Goal: Task Accomplishment & Management: Manage account settings

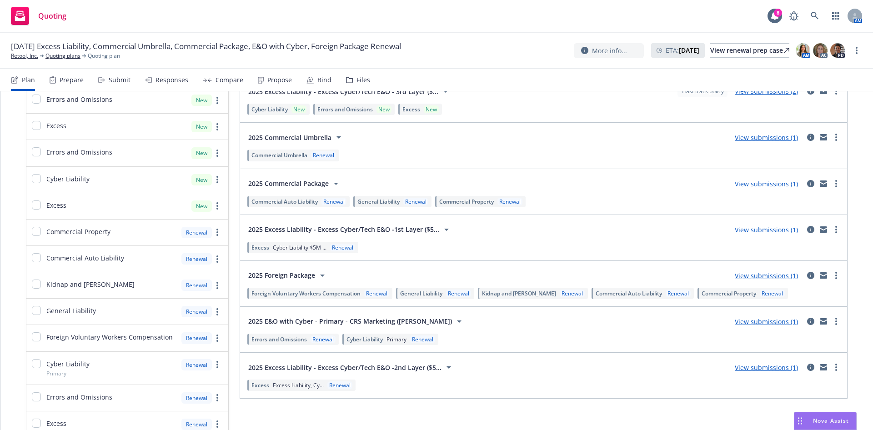
scroll to position [68, 0]
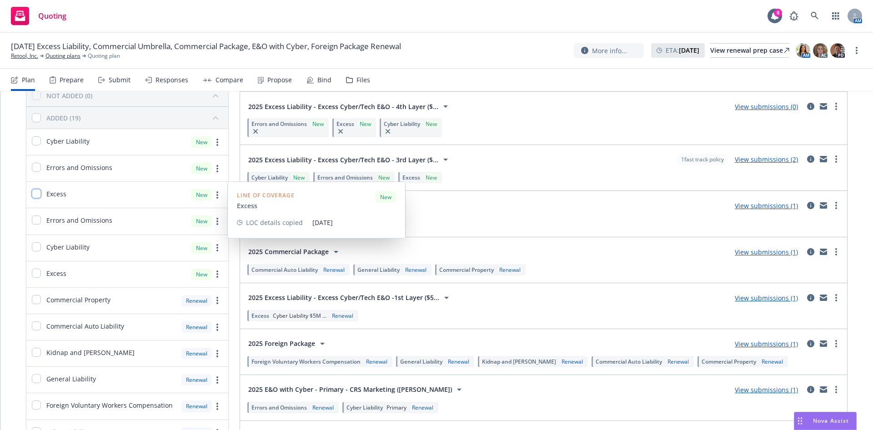
click at [36, 191] on input "checkbox" at bounding box center [36, 193] width 9 height 9
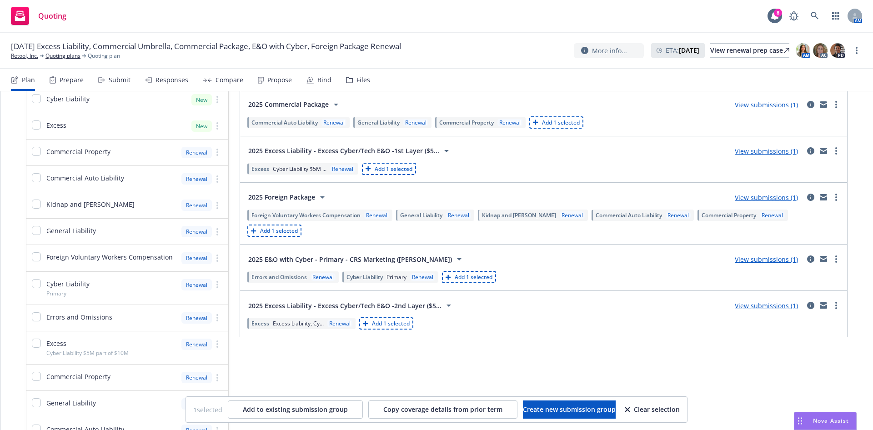
scroll to position [273, 0]
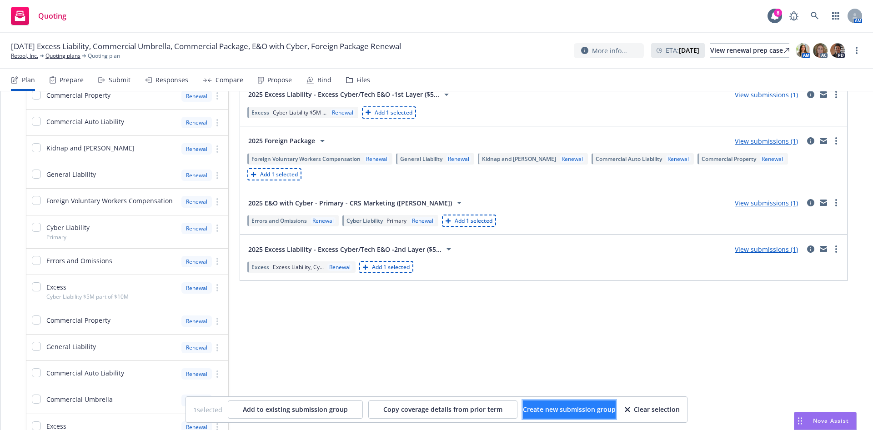
click at [532, 413] on span "Create new submission group" at bounding box center [569, 409] width 93 height 9
checkbox input "false"
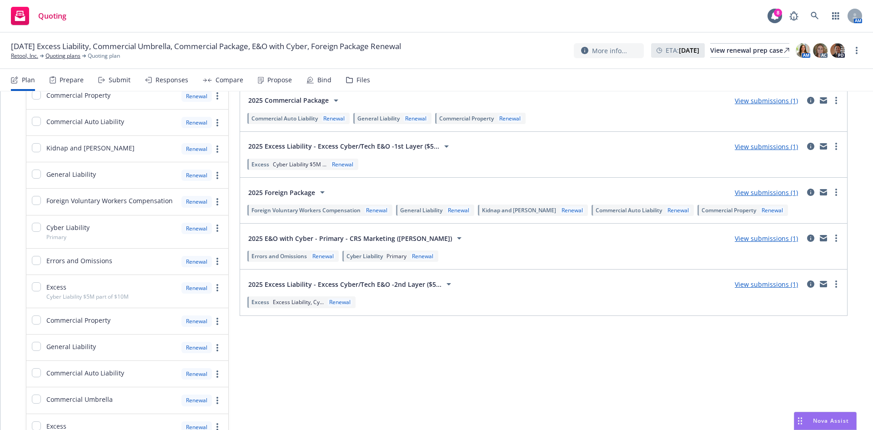
scroll to position [0, 0]
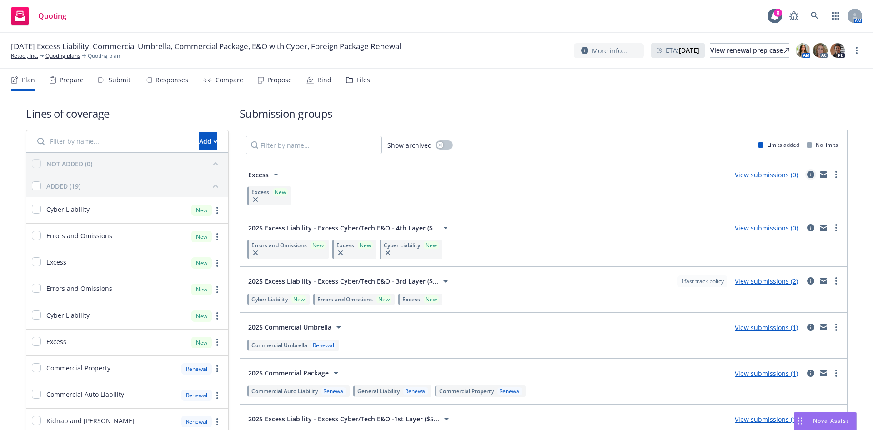
click at [807, 172] on icon "circleInformation" at bounding box center [810, 174] width 7 height 7
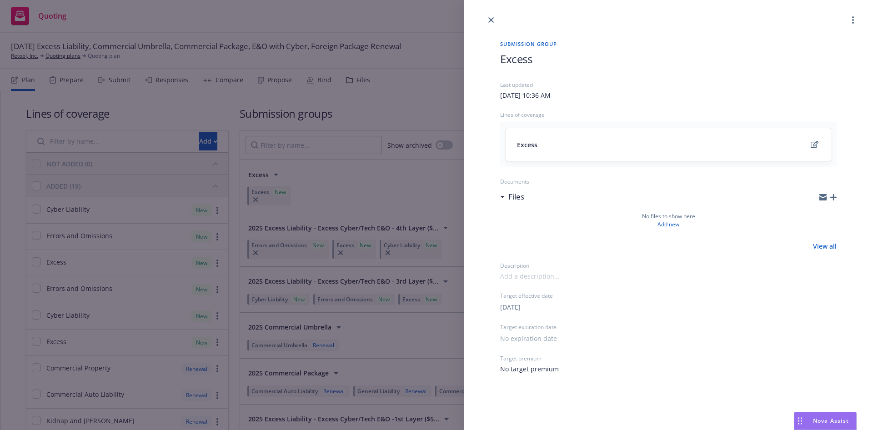
drag, startPoint x: 548, startPoint y: 64, endPoint x: 522, endPoint y: 64, distance: 26.4
click at [546, 64] on h1 "Excess" at bounding box center [668, 58] width 337 height 15
drag, startPoint x: 539, startPoint y: 63, endPoint x: 494, endPoint y: 59, distance: 45.2
click at [495, 58] on div "Submission group Excess Last updated Wednesday, August 20, 2025 at 10:36 AM Lin…" at bounding box center [669, 206] width 366 height 363
click at [546, 52] on h1 "Excess" at bounding box center [668, 58] width 337 height 15
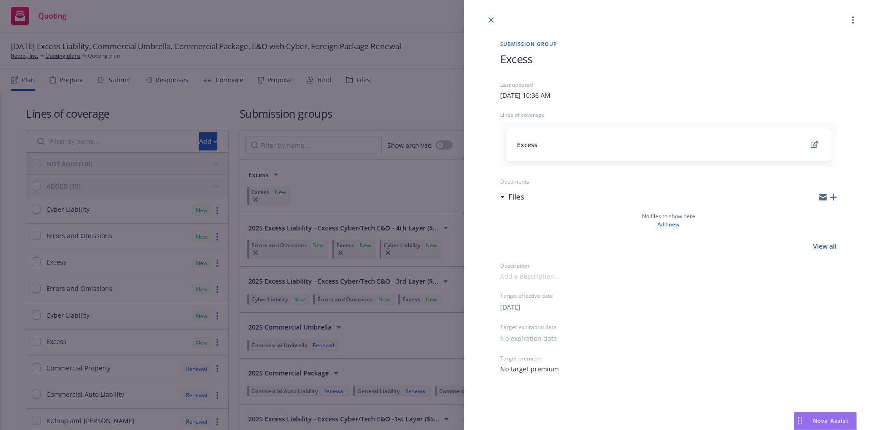
click at [523, 62] on span "Excess" at bounding box center [516, 58] width 32 height 15
click at [490, 20] on icon "close" at bounding box center [491, 19] width 5 height 5
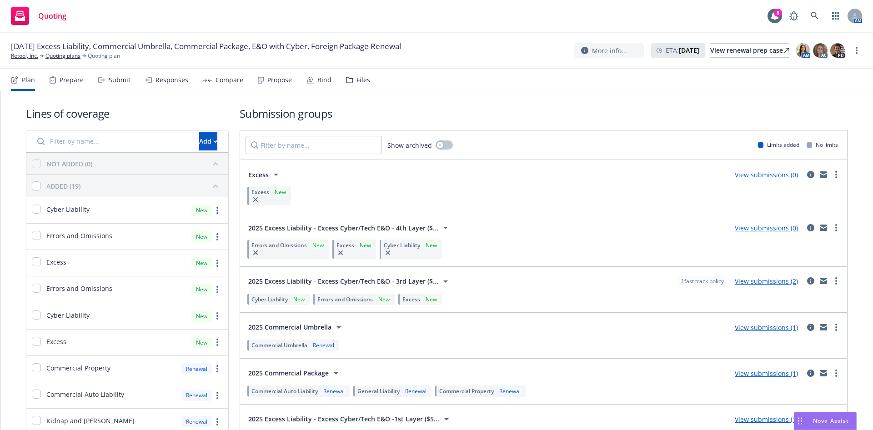
click at [378, 226] on span "2025 Excess Liability - Excess Cyber/Tech E&O - 4th Layer ($..." at bounding box center [343, 228] width 190 height 10
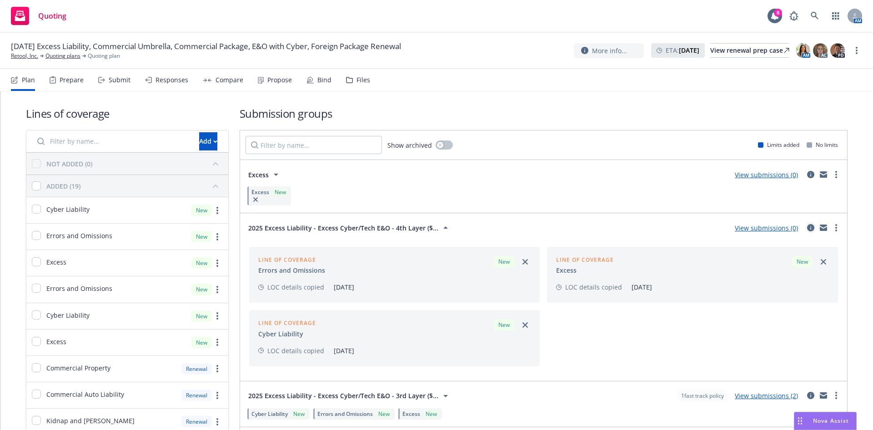
click at [807, 228] on icon "circleInformation" at bounding box center [810, 227] width 7 height 7
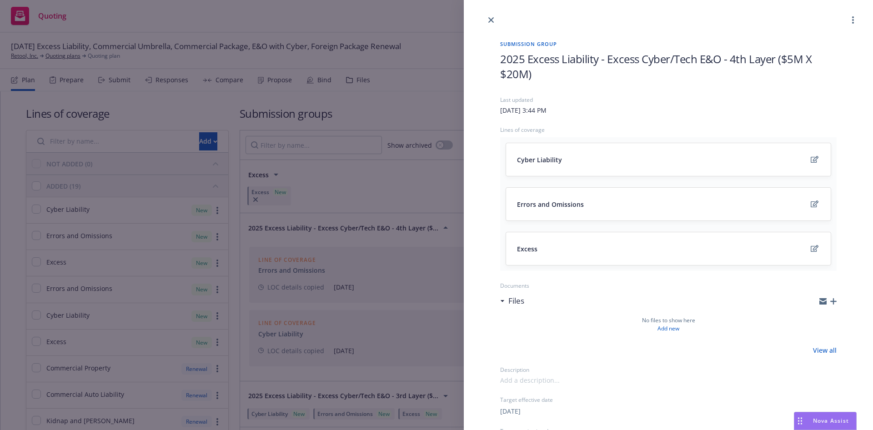
click at [556, 66] on span "2025 Excess Liability - Excess Cyber/Tech E&O - 4th Layer ($5M X $20M)" at bounding box center [668, 66] width 337 height 30
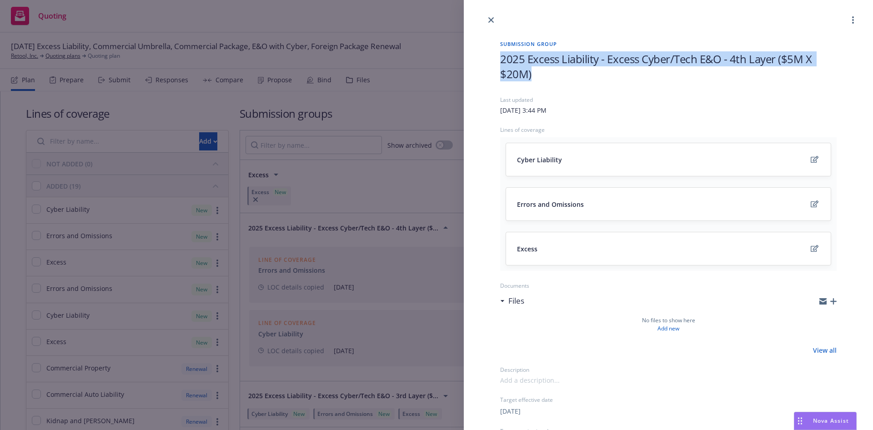
copy span "2025 Excess Liability - Excess Cyber/Tech E&O - 4th Layer ($5M X $20M)"
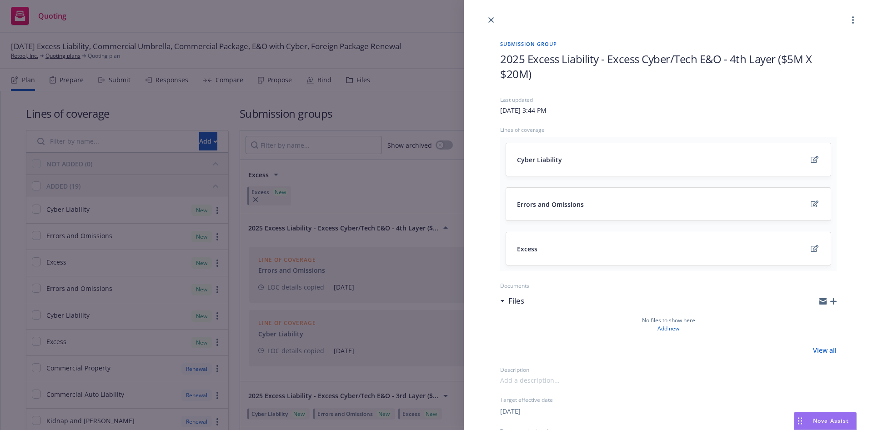
click at [382, 201] on div "Submission group 2025 Excess Liability - Excess Cyber/Tech E&O - 4th Layer ($5M…" at bounding box center [436, 215] width 873 height 430
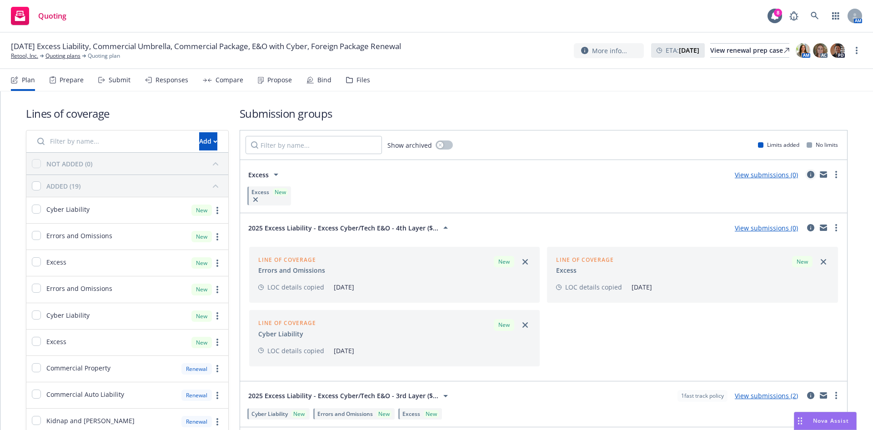
click at [807, 174] on icon "circleInformation" at bounding box center [810, 174] width 7 height 7
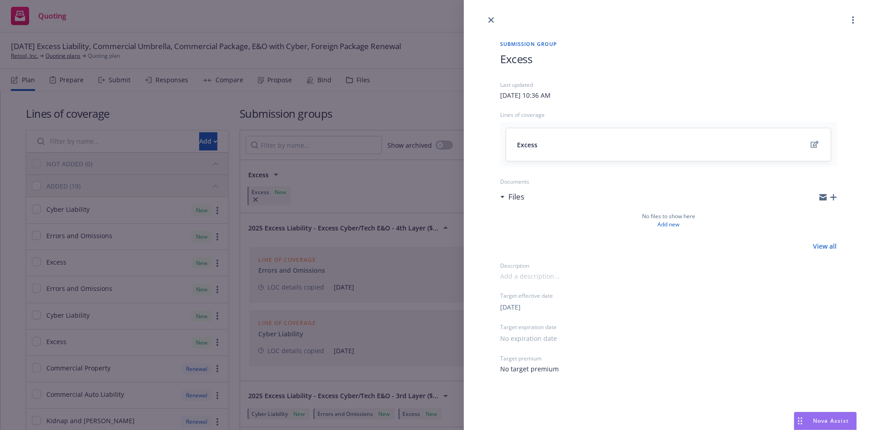
click at [542, 60] on h1 "Excess" at bounding box center [668, 58] width 337 height 15
paste span
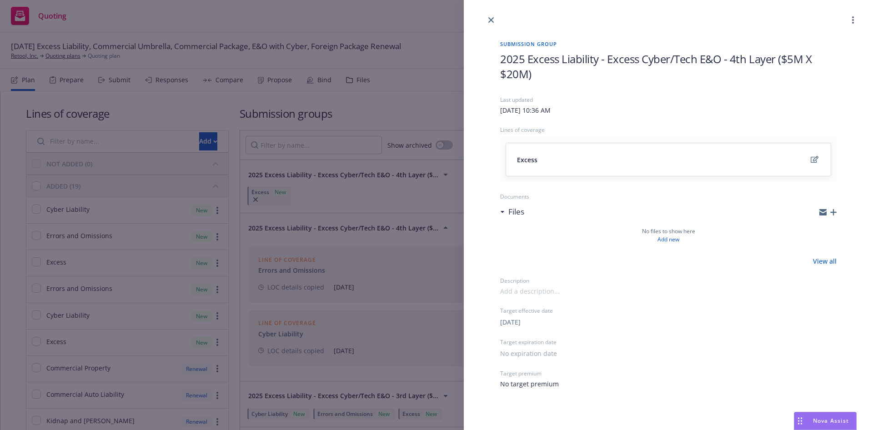
click at [736, 62] on span "2025 Excess Liability - Excess Cyber/Tech E&O - 4th Layer ($5M X $20M)" at bounding box center [657, 66] width 314 height 30
click at [521, 74] on span "2025 Excess Liability - Excess Cyber/Tech E&O - 5th Layer ($5M X $20M)" at bounding box center [657, 66] width 314 height 30
click at [493, 18] on icon "close" at bounding box center [491, 19] width 5 height 5
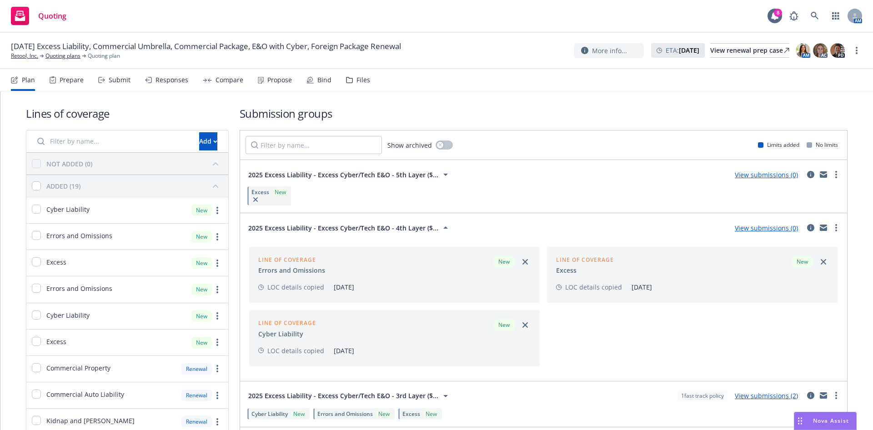
click at [440, 231] on icon at bounding box center [445, 227] width 11 height 11
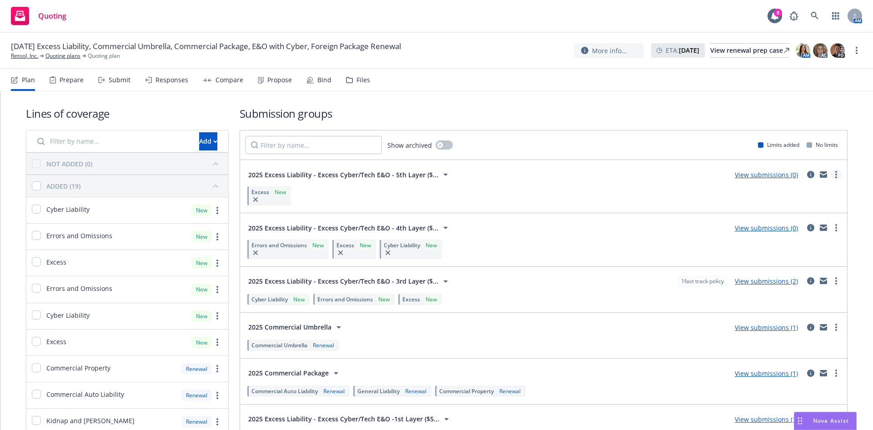
click at [831, 175] on link "more" at bounding box center [836, 174] width 11 height 11
click at [778, 294] on link "Create policy (fast track)" at bounding box center [783, 288] width 96 height 18
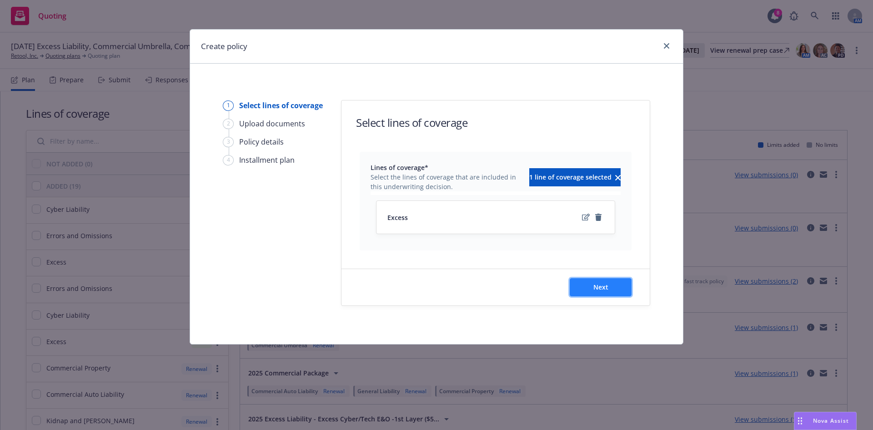
click at [611, 285] on button "Next" at bounding box center [601, 287] width 62 height 18
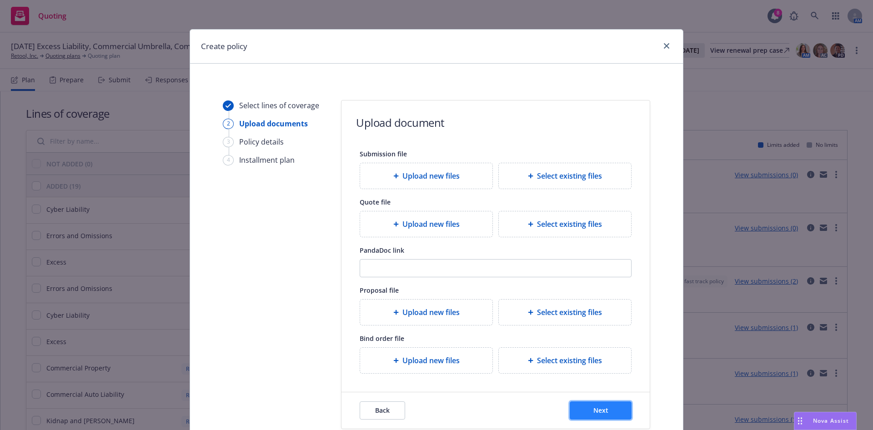
click at [594, 409] on span "Next" at bounding box center [601, 410] width 15 height 9
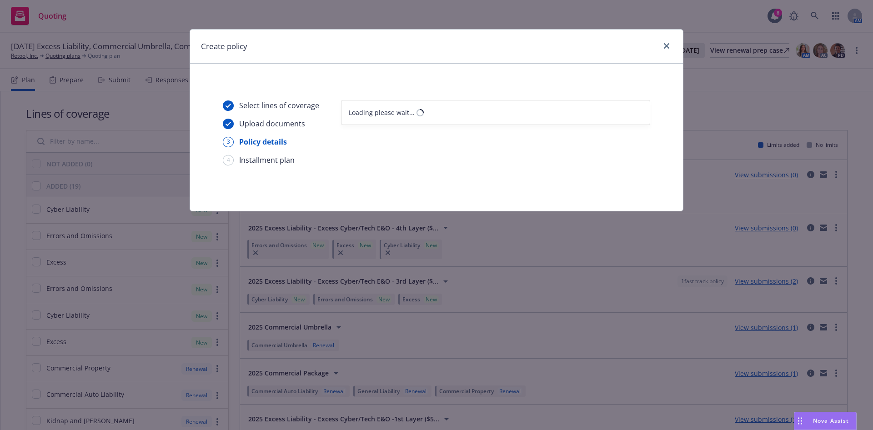
select select "12"
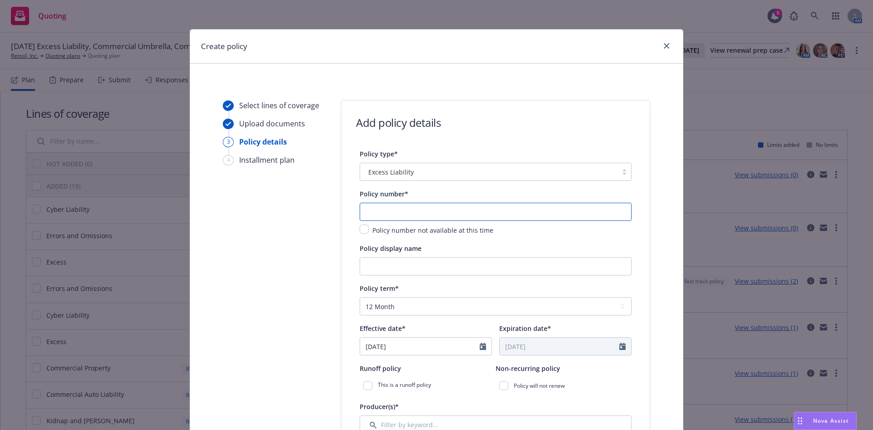
click at [393, 213] on input "text" at bounding box center [496, 212] width 272 height 18
paste input "C-4LUP-039779-CEPSME-2025"
type input "C-4LUP-039779-CEPSME-2025"
click at [446, 267] on input "Policy display name" at bounding box center [496, 266] width 272 height 18
paste input "Excess Cyber/Tech E&O -1st Layer ($5M)"
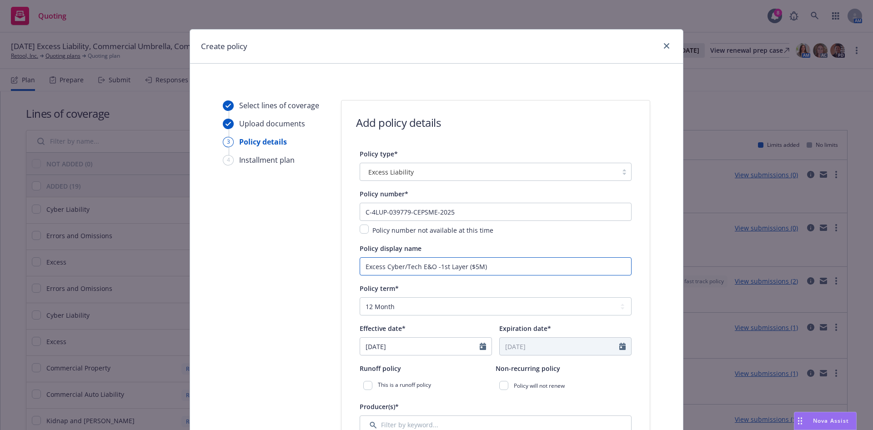
click at [442, 265] on input "Excess Cyber/Tech E&O -1st Layer ($5M)" at bounding box center [496, 266] width 272 height 18
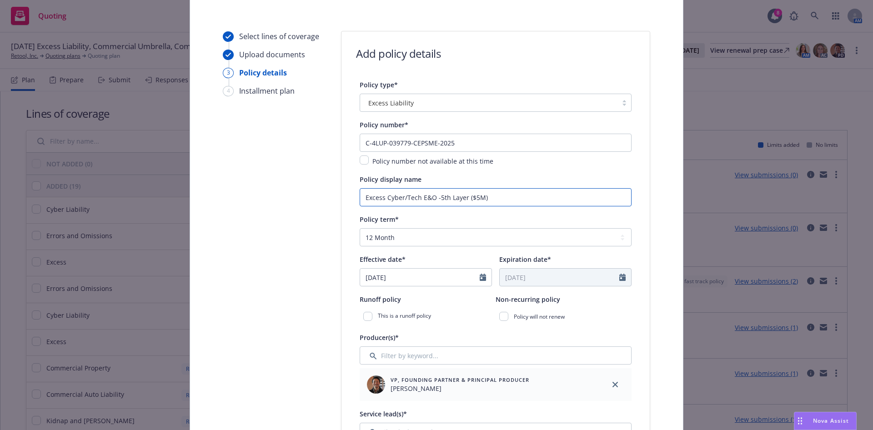
scroll to position [136, 0]
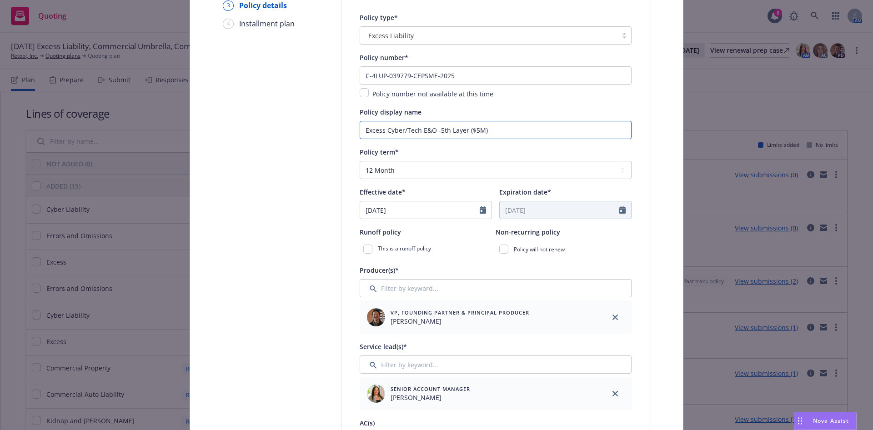
type input "Excess Cyber/Tech E&O -5th Layer ($5M)"
click at [480, 211] on icon "Calendar" at bounding box center [483, 210] width 6 height 7
select select "8"
click at [425, 277] on span "7" at bounding box center [430, 277] width 12 height 11
type input "[DATE]"
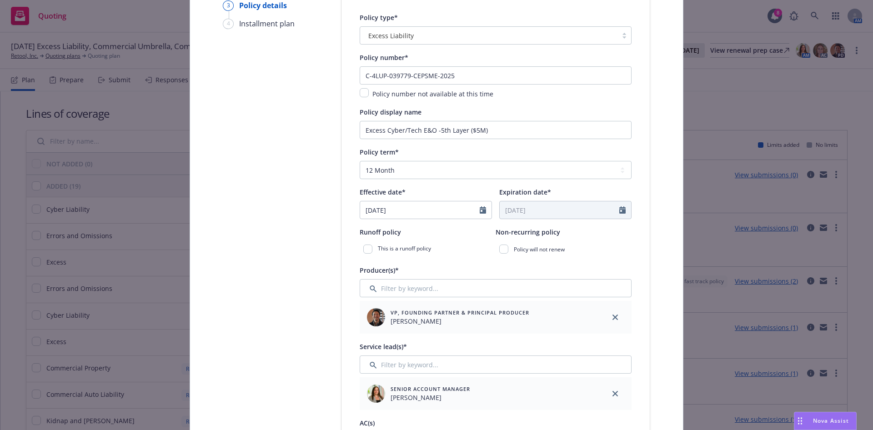
type input "[DATE]"
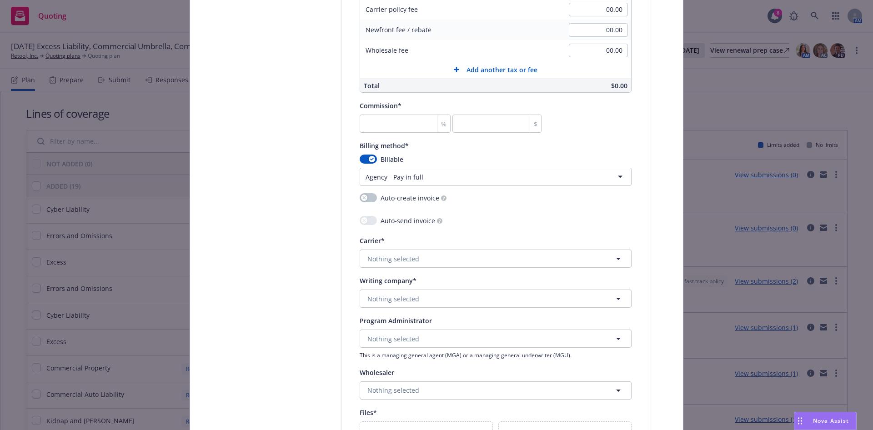
scroll to position [887, 0]
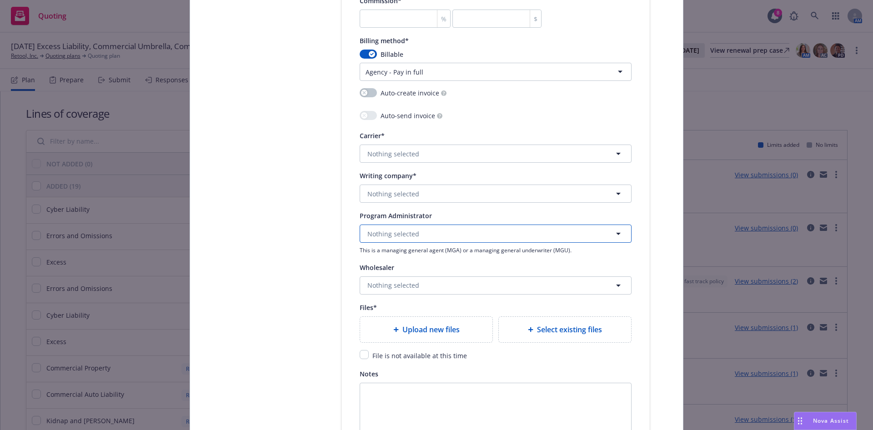
click at [416, 231] on button "Nothing selected" at bounding box center [496, 234] width 272 height 18
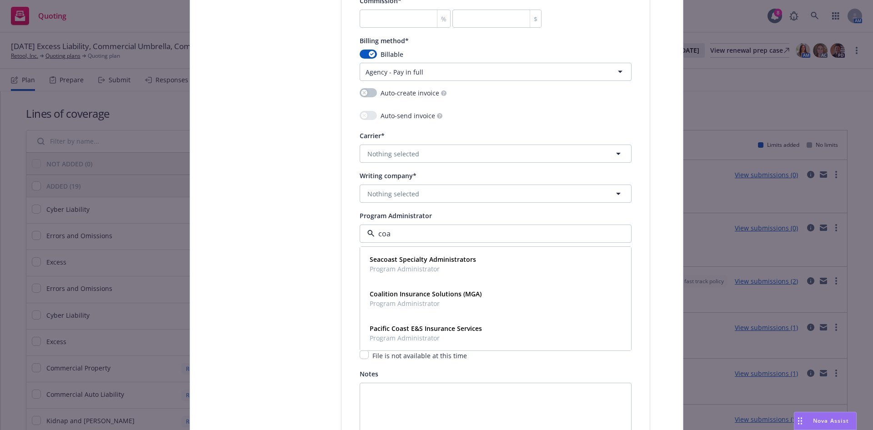
type input "coal"
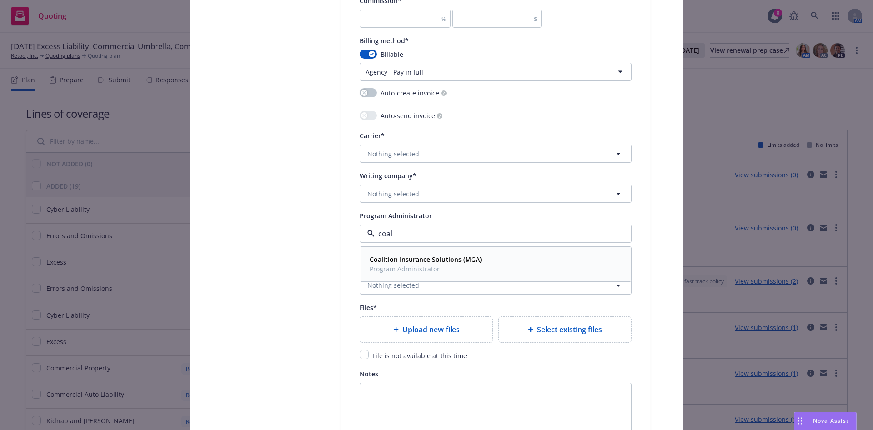
click at [399, 266] on span "Program Administrator" at bounding box center [426, 269] width 112 height 10
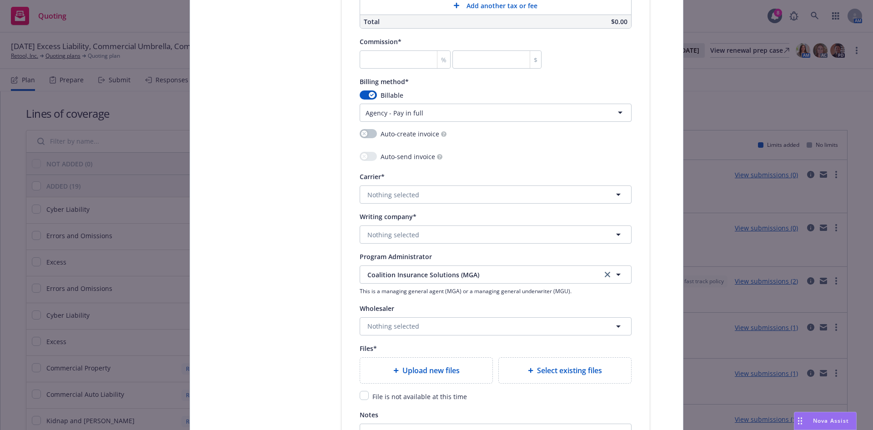
scroll to position [819, 0]
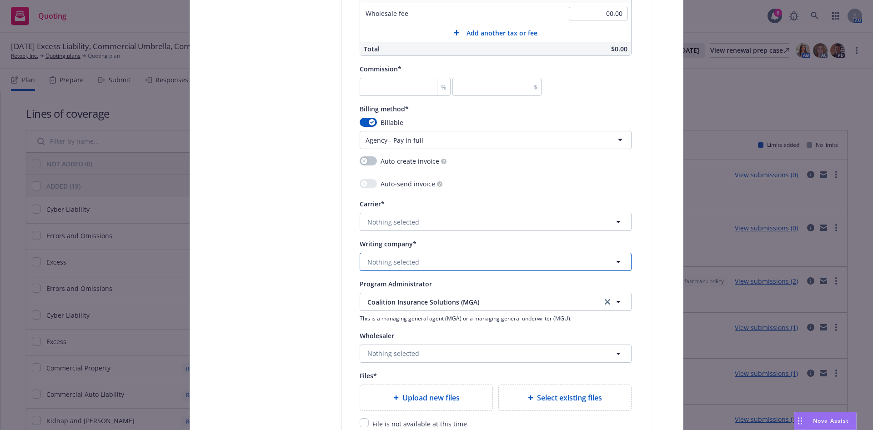
click at [445, 259] on button "Nothing selected" at bounding box center [496, 262] width 272 height 18
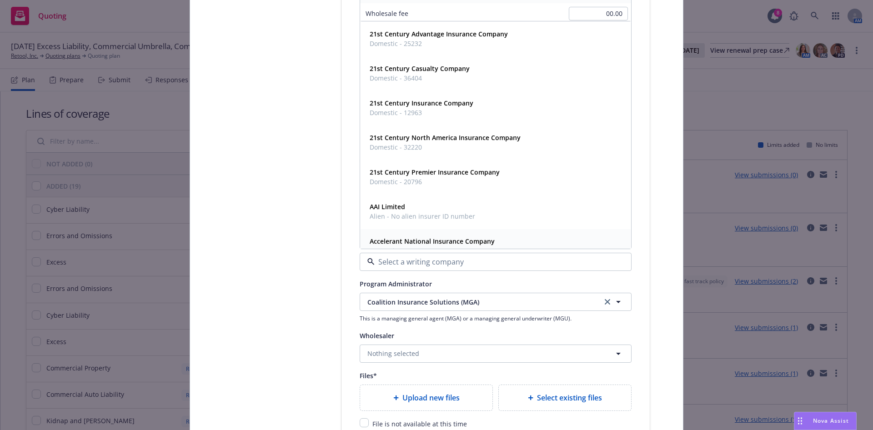
paste input "Fortegra Specialty Insurance Company"
type input "Fortegra Specialty Insurance Company"
click at [446, 36] on strong "Fortegra Specialty Insurance Company" at bounding box center [430, 34] width 120 height 9
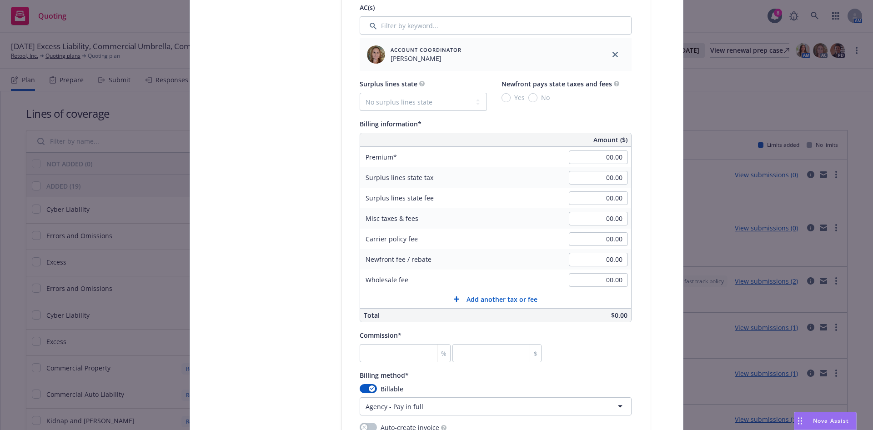
scroll to position [546, 0]
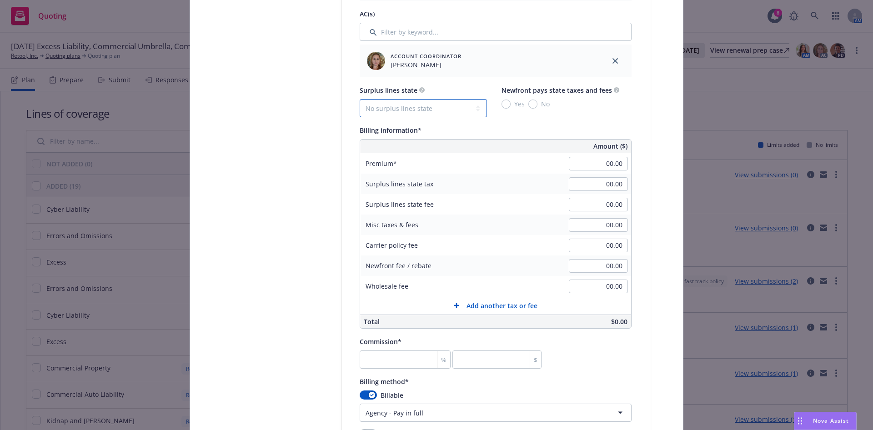
click at [432, 103] on select "No surplus lines state Alaska Alabama Arkansas Arizona California Colorado Conn…" at bounding box center [423, 108] width 127 height 18
select select "CA"
click at [360, 99] on select "No surplus lines state Alaska Alabama Arkansas Arizona California Colorado Conn…" at bounding box center [423, 108] width 127 height 18
click at [504, 102] on input "Yes" at bounding box center [506, 104] width 9 height 9
radio input "true"
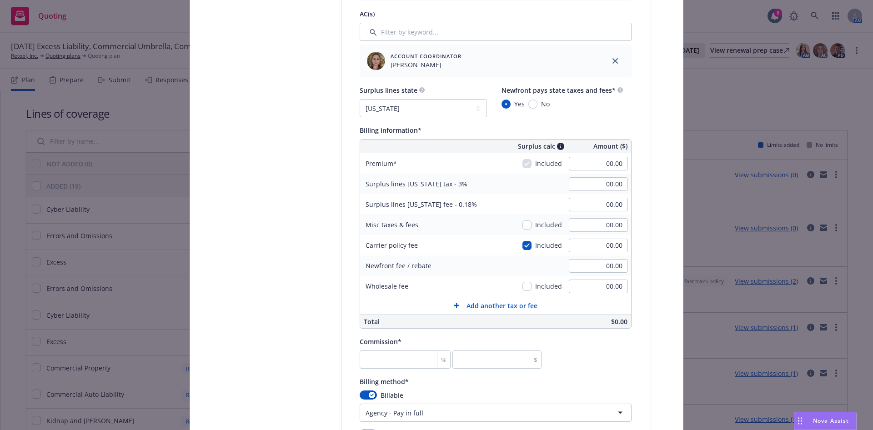
click at [599, 353] on div "Commission* % $" at bounding box center [496, 352] width 272 height 33
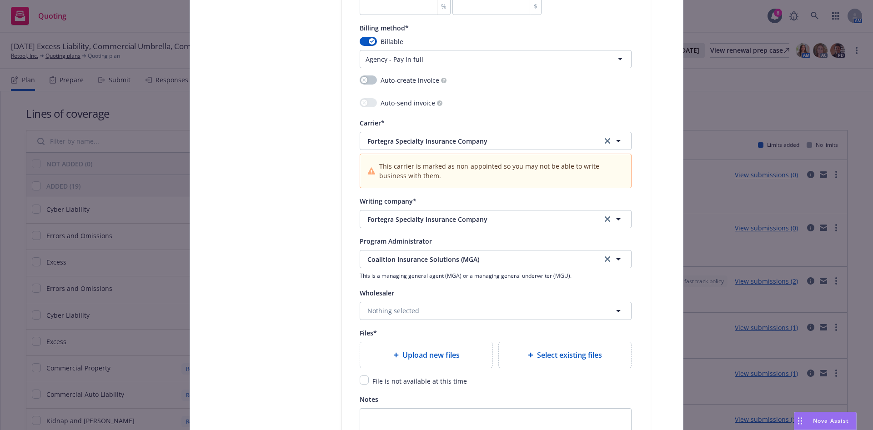
scroll to position [887, 0]
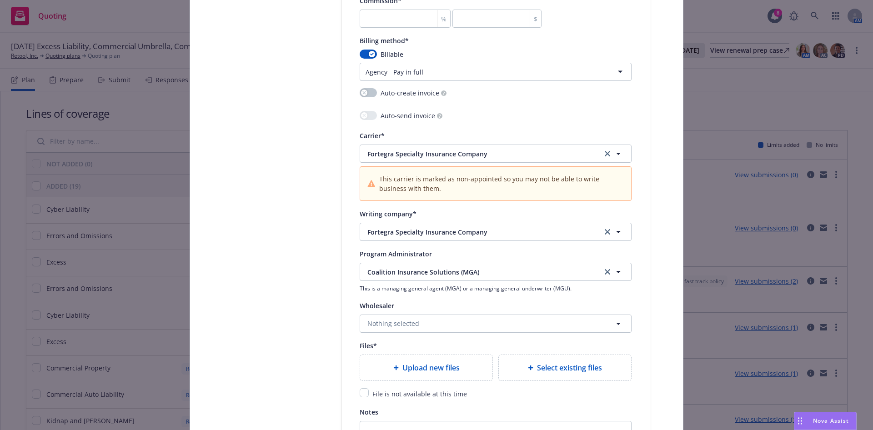
click at [605, 229] on icon "clear selection" at bounding box center [607, 231] width 5 height 5
click at [604, 232] on button "Nothing selected" at bounding box center [496, 232] width 272 height 18
paste input "Arch Specialty Insurance Company"
type input "Arch Specialty Insurance Company"
click at [602, 154] on link "clear selection" at bounding box center [607, 153] width 11 height 11
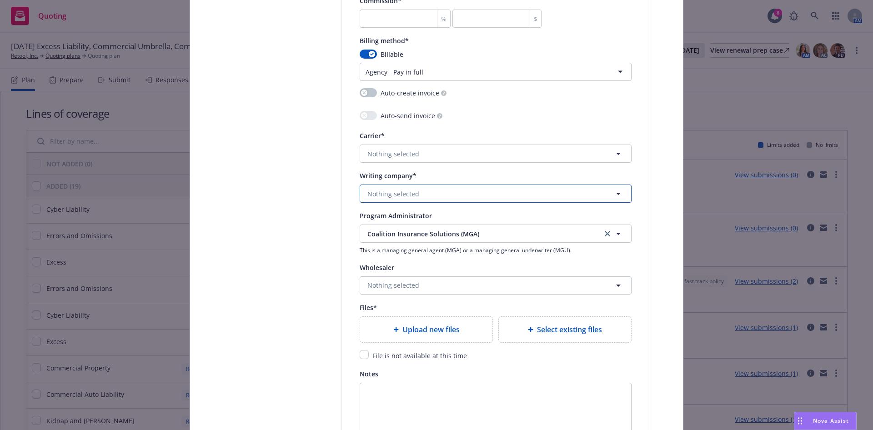
click at [556, 200] on button "Nothing selected" at bounding box center [496, 194] width 272 height 18
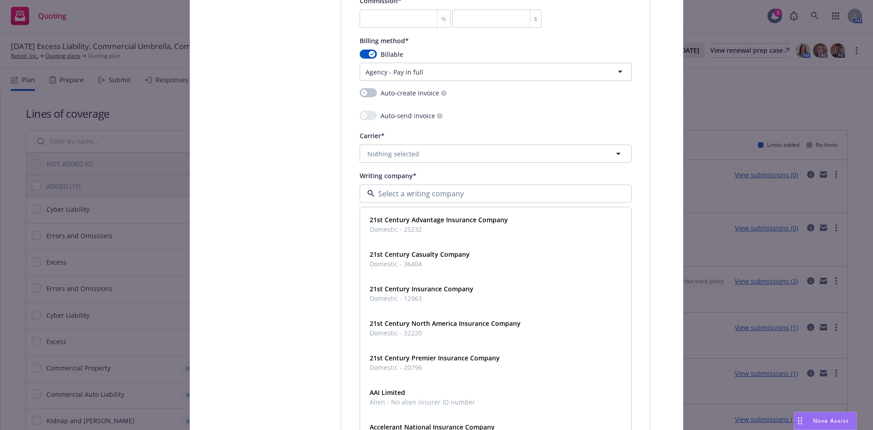
paste input "Arch Specialty Insurance Company"
type input "Arch Specialty Insurance Company"
click at [450, 221] on strong "Arch Specialty Insurance Company" at bounding box center [424, 219] width 108 height 9
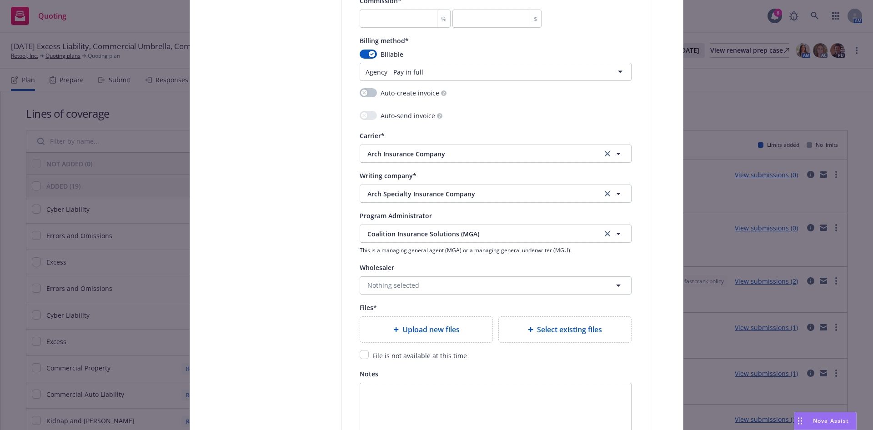
click at [453, 327] on span "Upload new files" at bounding box center [431, 329] width 57 height 11
drag, startPoint x: 486, startPoint y: 365, endPoint x: 385, endPoint y: 372, distance: 101.2
click at [385, 372] on div "pdf 05 - Coalition $5M xs $25M Binder (1).pdf" at bounding box center [486, 365] width 239 height 19
copy span "05 - Coalition $5M xs $25M Binder"
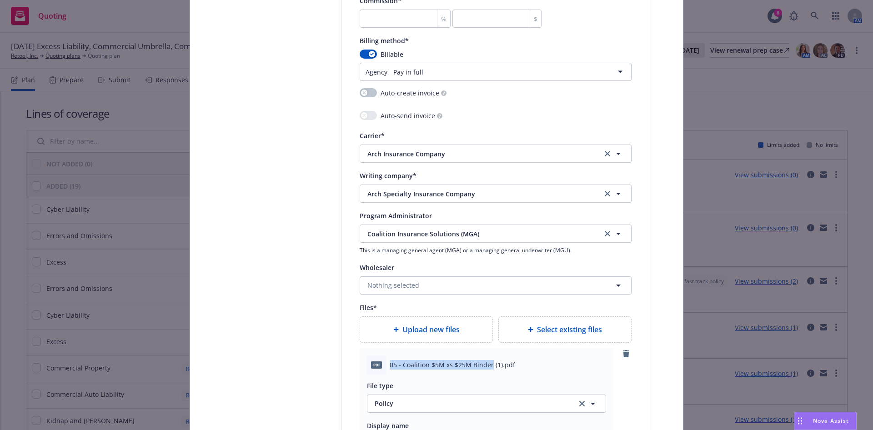
scroll to position [1023, 0]
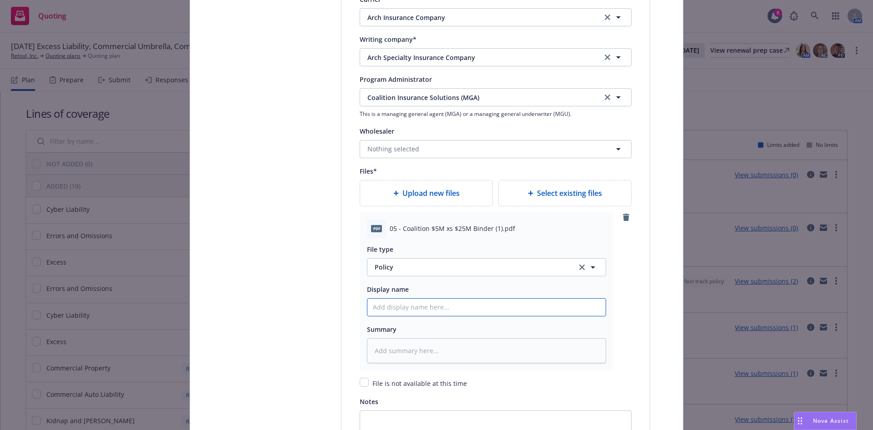
drag, startPoint x: 413, startPoint y: 309, endPoint x: 416, endPoint y: 300, distance: 9.1
click at [413, 309] on input "Policy display name" at bounding box center [487, 307] width 238 height 17
paste input "05 - Coalition $5M xs $25M Binder"
type textarea "x"
type input "05 - Coalition $5M xs $25M Binder"
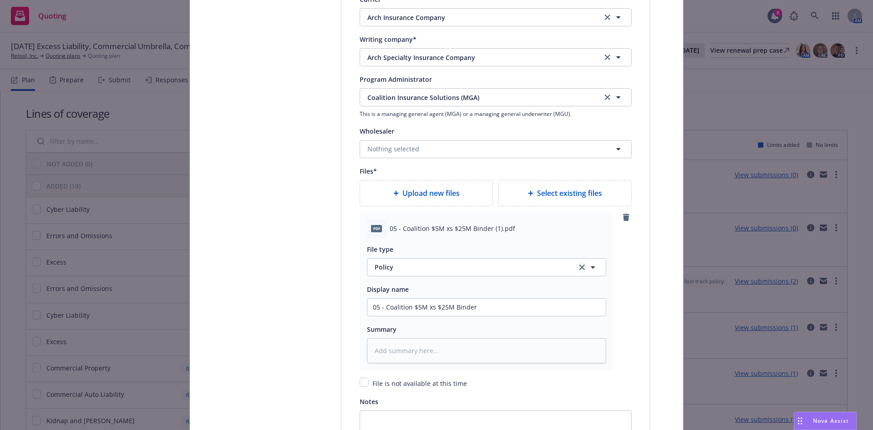
click at [579, 267] on icon "clear selection" at bounding box center [581, 267] width 5 height 5
type textarea "x"
click at [545, 268] on button "Select an option" at bounding box center [486, 267] width 239 height 18
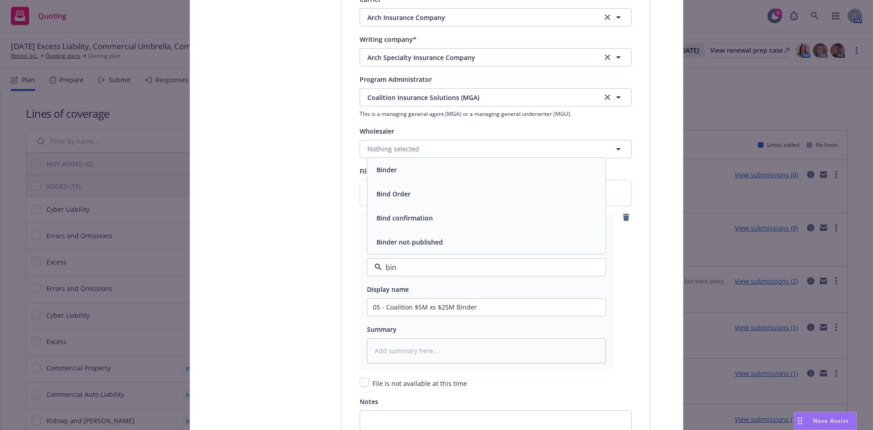
type input "bind"
click at [436, 165] on div "Binder" at bounding box center [486, 169] width 227 height 13
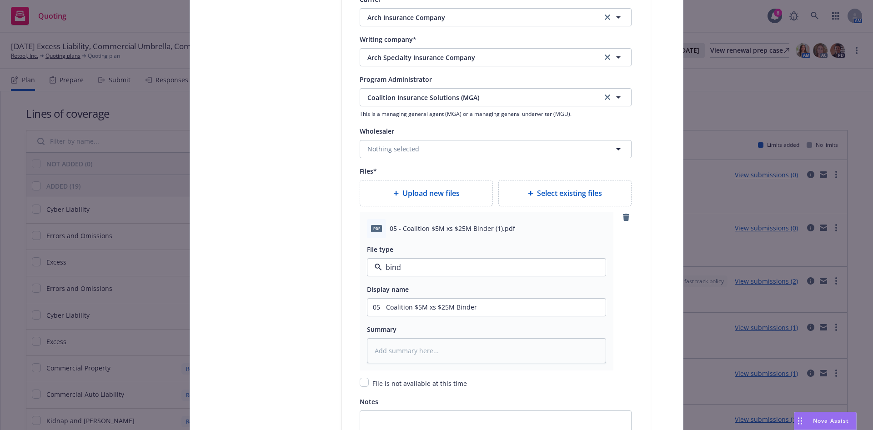
type textarea "x"
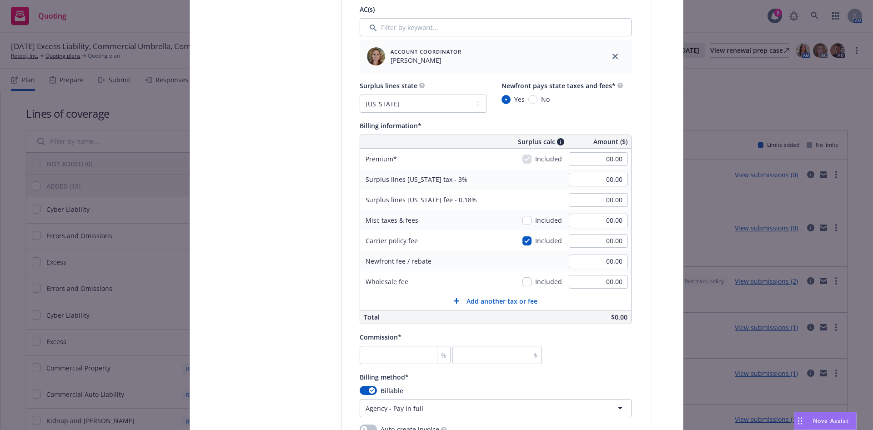
scroll to position [546, 0]
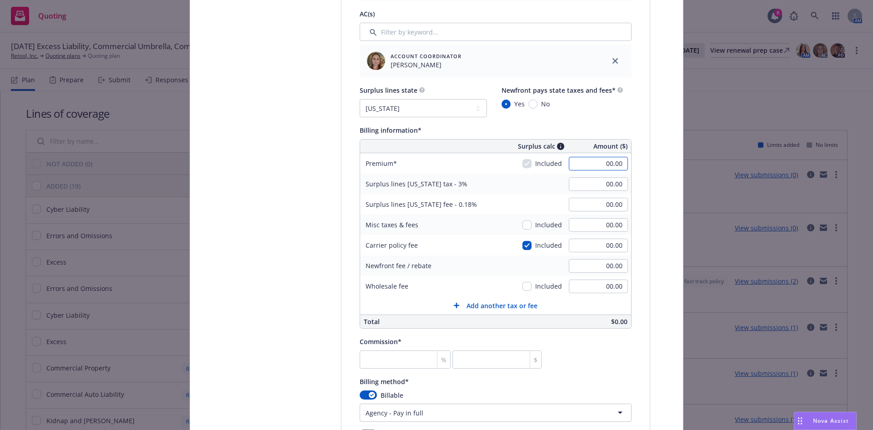
paste input "$22,5"
type input "00.00"
type textarea "x"
click at [665, 118] on div "Select lines of coverage Upload documents 3 Policy details 4 Installment plan A…" at bounding box center [436, 282] width 471 height 1457
click at [606, 165] on input "00.00" at bounding box center [598, 164] width 59 height 14
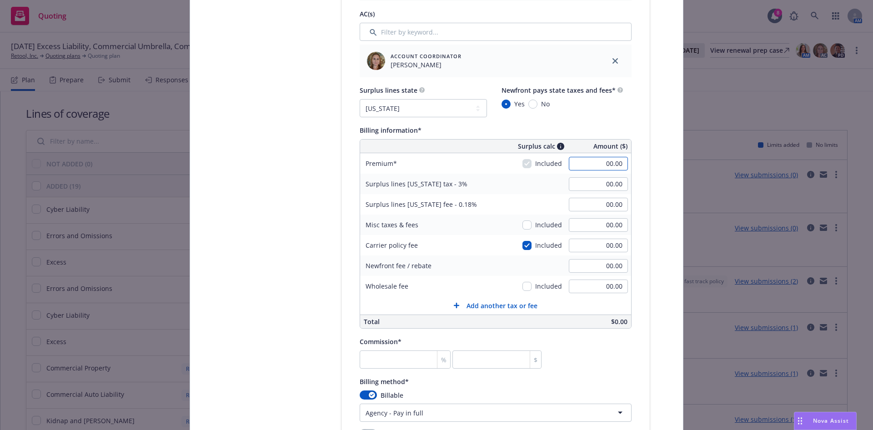
paste input "$22,5"
type input "00.00"
type textarea "x"
click at [649, 169] on div "Select lines of coverage Upload documents 3 Policy details 4 Installment plan A…" at bounding box center [436, 282] width 471 height 1457
type input "22,500.00"
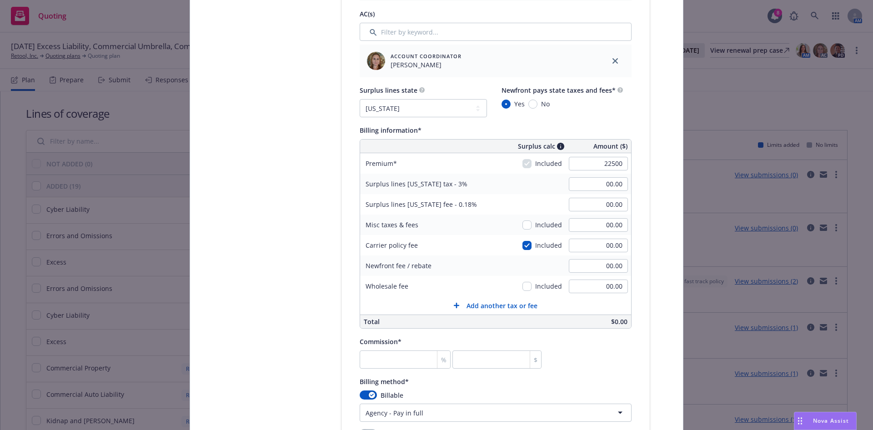
type input "675.00"
type input "40.50"
type textarea "x"
click at [659, 188] on div "Select lines of coverage Upload documents 3 Policy details 4 Installment plan A…" at bounding box center [436, 282] width 471 height 1457
type input "500.00"
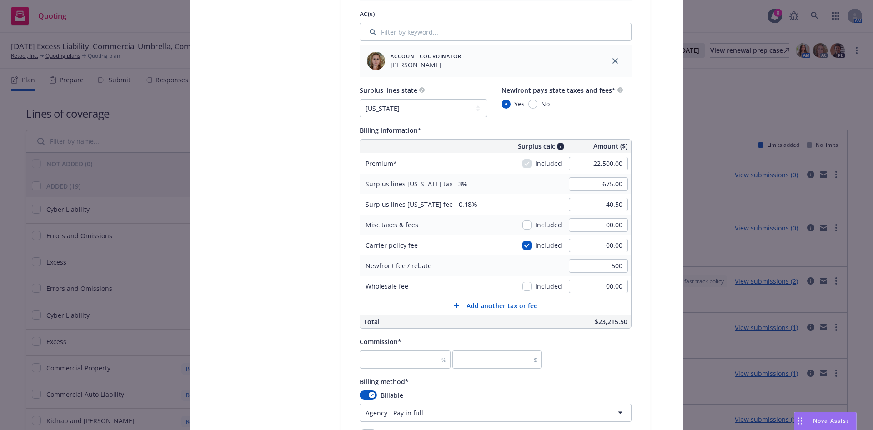
type textarea "x"
click at [643, 162] on div "Policy type* Excess Liability Policy number* C-4LUP-039779-CEPSME-2025 Policy n…" at bounding box center [496, 279] width 308 height 1354
click at [396, 358] on input "number" at bounding box center [405, 360] width 91 height 18
type input "1"
type input "225"
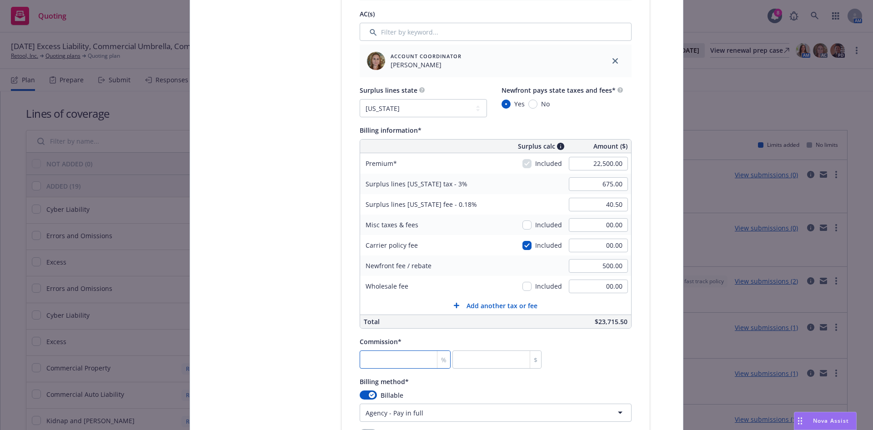
type textarea "x"
type input "15"
type input "3375"
type textarea "x"
type input "15"
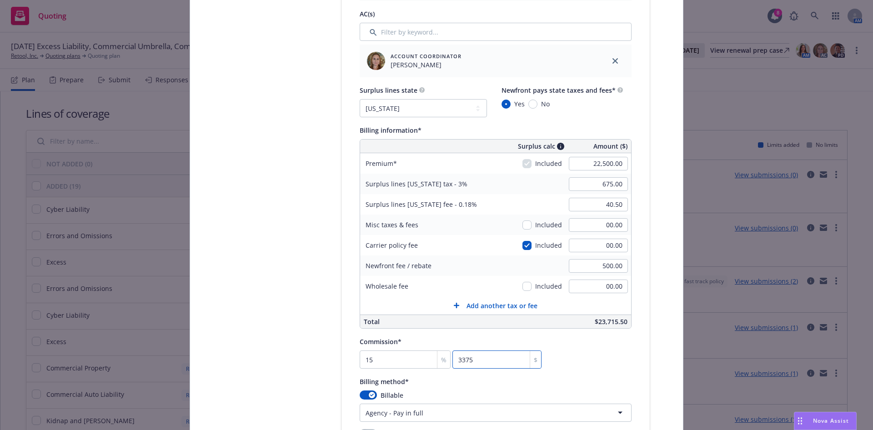
click at [601, 353] on div "Commission* 15 % 3375 $" at bounding box center [496, 352] width 272 height 33
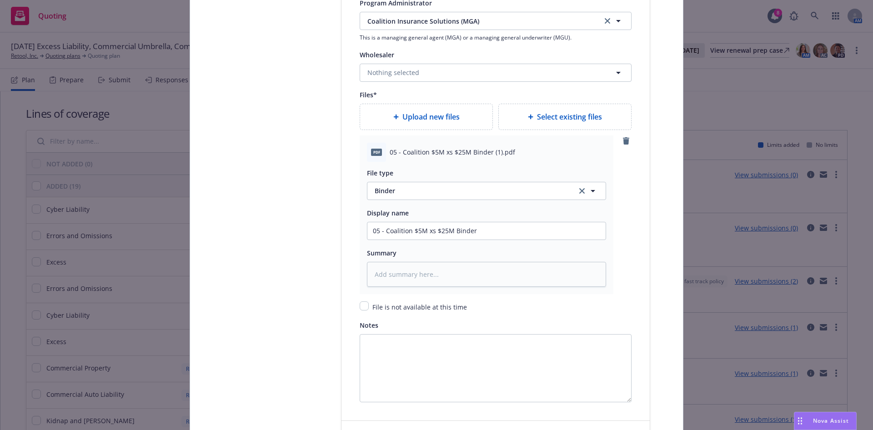
scroll to position [1160, 0]
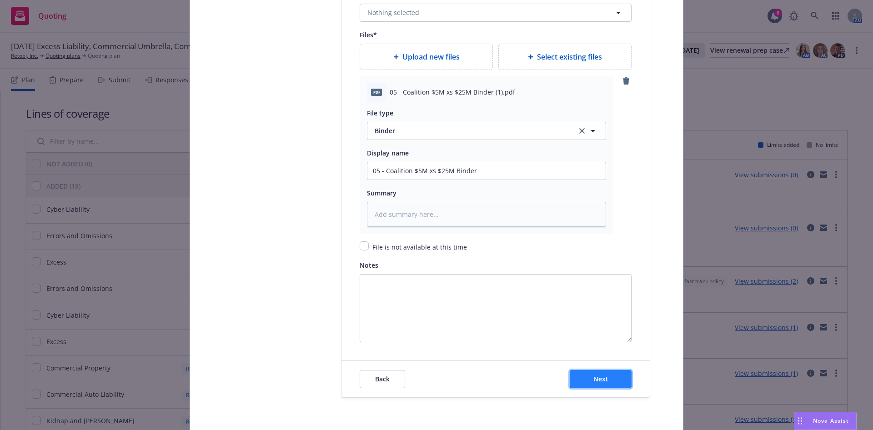
click at [604, 373] on button "Next" at bounding box center [601, 379] width 62 height 18
type textarea "x"
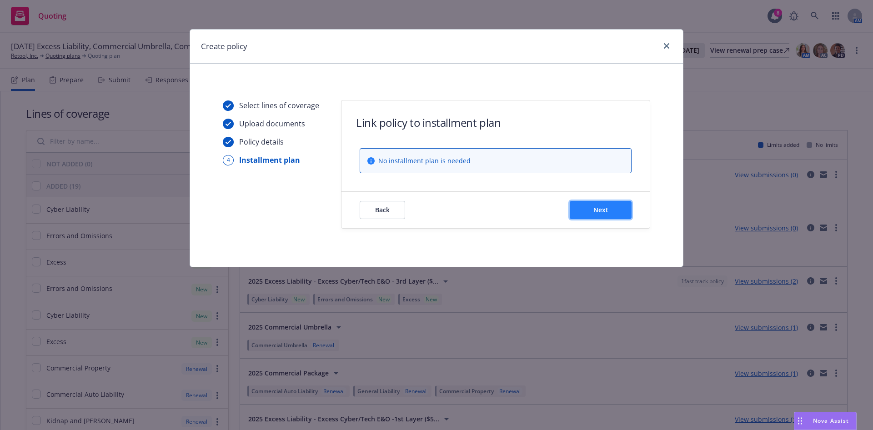
click at [607, 216] on button "Next" at bounding box center [601, 210] width 62 height 18
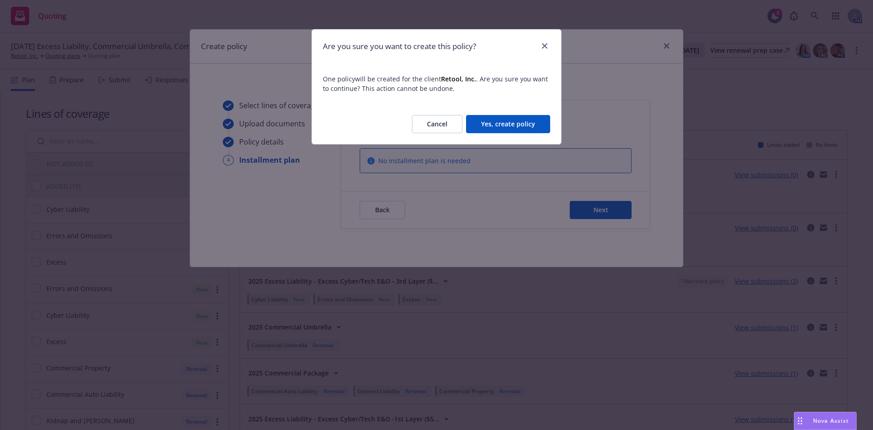
click at [525, 125] on button "Yes, create policy" at bounding box center [508, 124] width 84 height 18
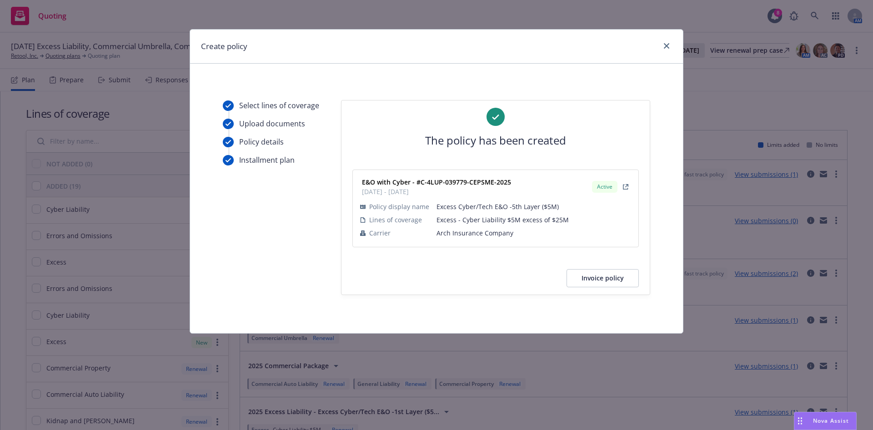
click at [668, 40] on div "Create policy" at bounding box center [436, 47] width 493 height 34
click at [668, 46] on icon "close" at bounding box center [666, 45] width 5 height 5
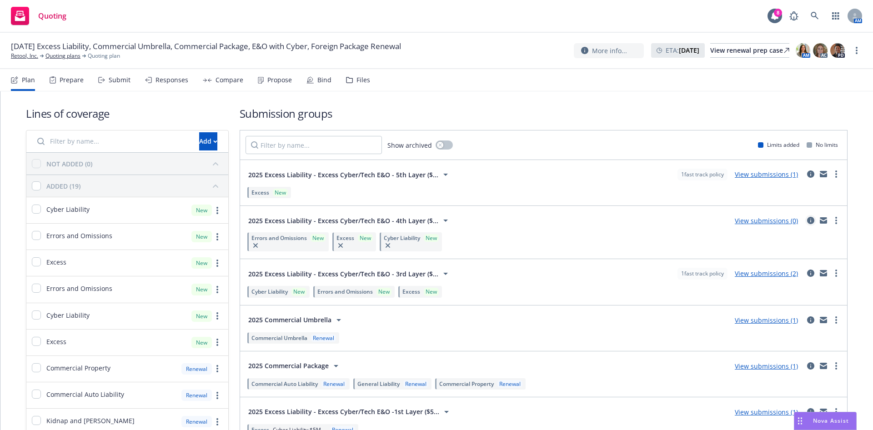
click at [807, 217] on icon "circleInformation" at bounding box center [810, 220] width 7 height 7
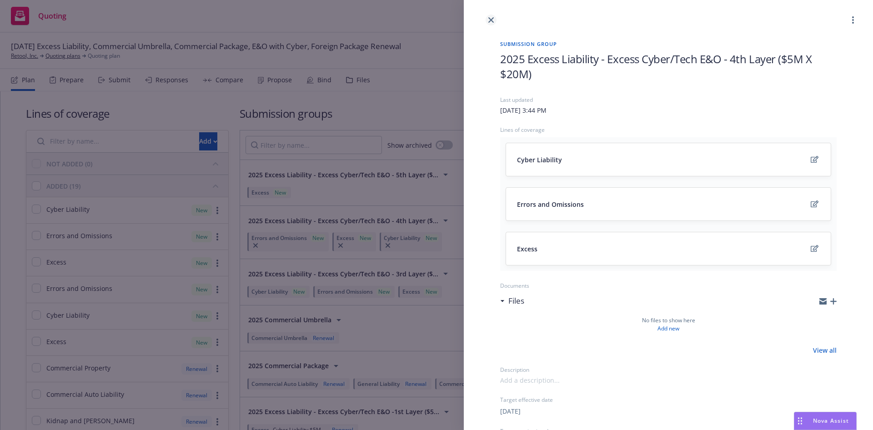
click at [491, 23] on link "close" at bounding box center [491, 20] width 11 height 11
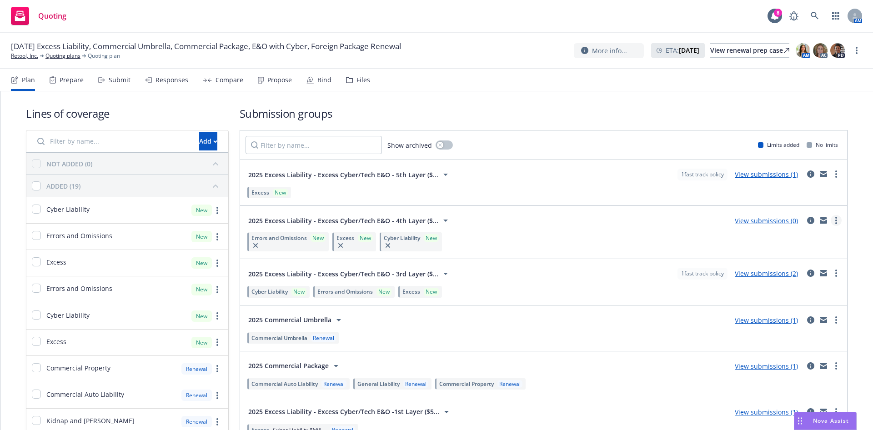
click at [836, 222] on circle "more" at bounding box center [837, 223] width 2 height 2
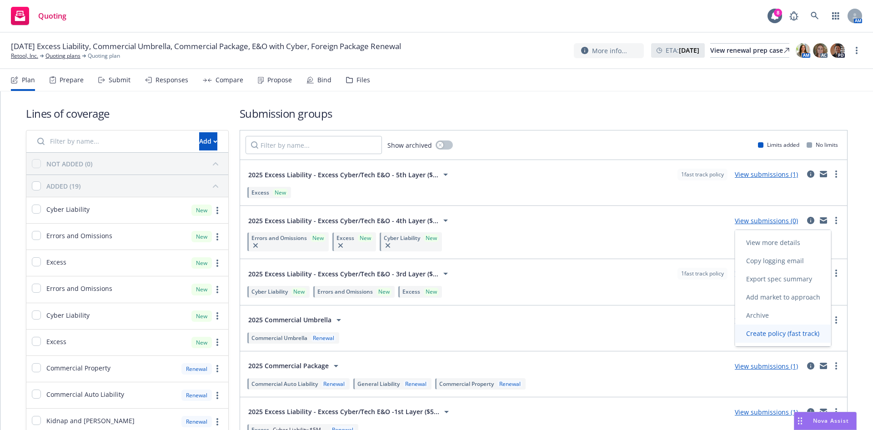
click at [795, 340] on link "Create policy (fast track)" at bounding box center [783, 334] width 96 height 18
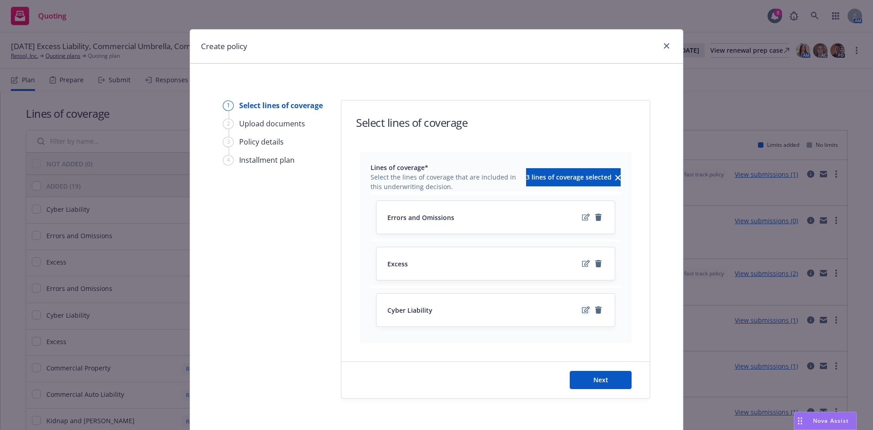
click at [582, 311] on icon "edit" at bounding box center [586, 310] width 8 height 7
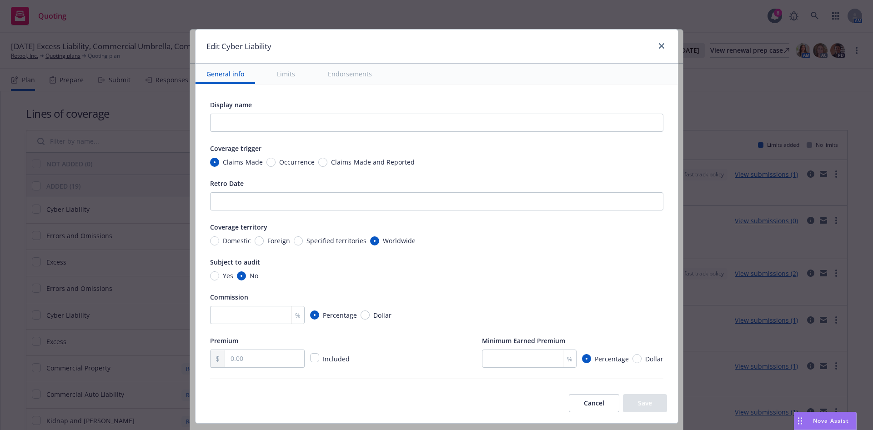
click at [588, 408] on button "Cancel" at bounding box center [594, 403] width 50 height 18
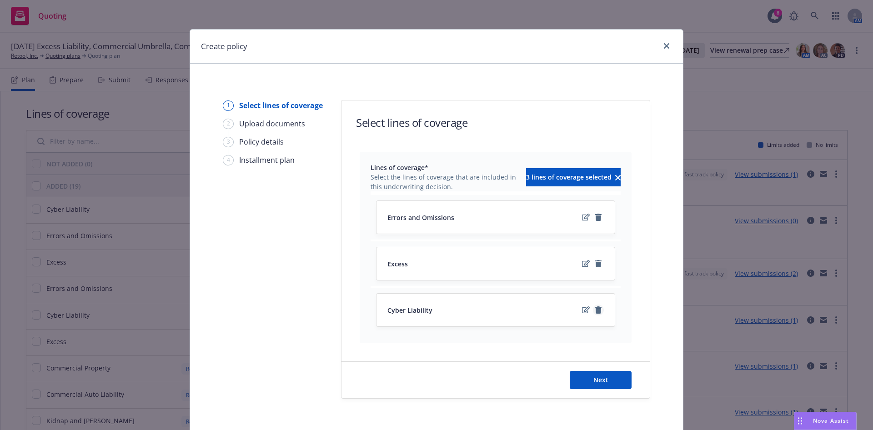
click at [595, 308] on icon "remove" at bounding box center [598, 310] width 7 height 7
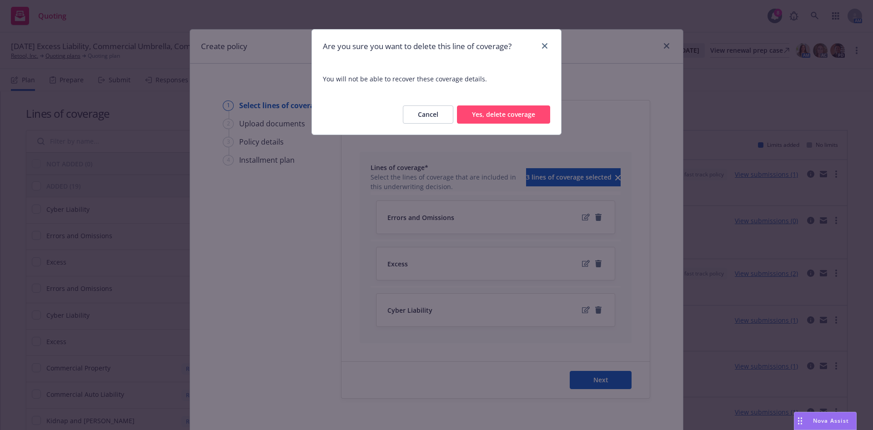
click at [514, 111] on button "Yes, delete coverage" at bounding box center [503, 115] width 93 height 18
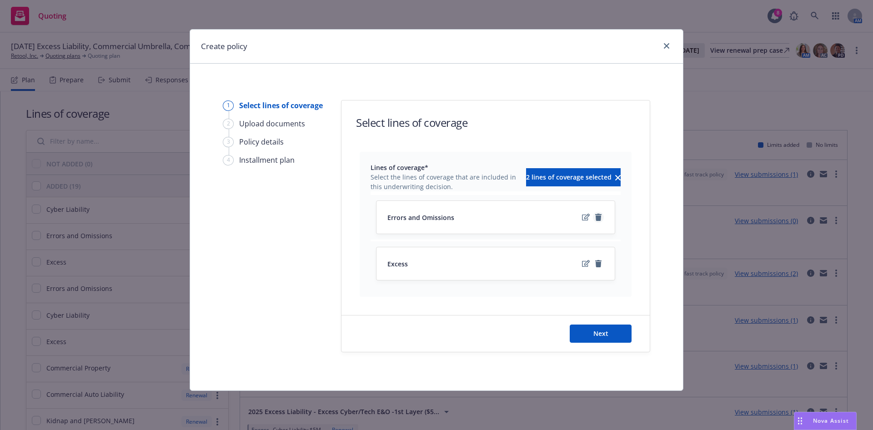
click at [599, 220] on icon "remove" at bounding box center [598, 217] width 6 height 7
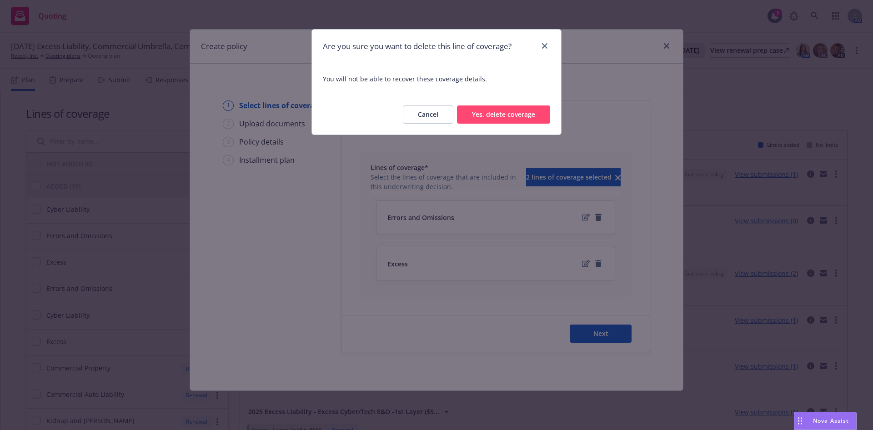
click at [514, 116] on button "Yes, delete coverage" at bounding box center [503, 115] width 93 height 18
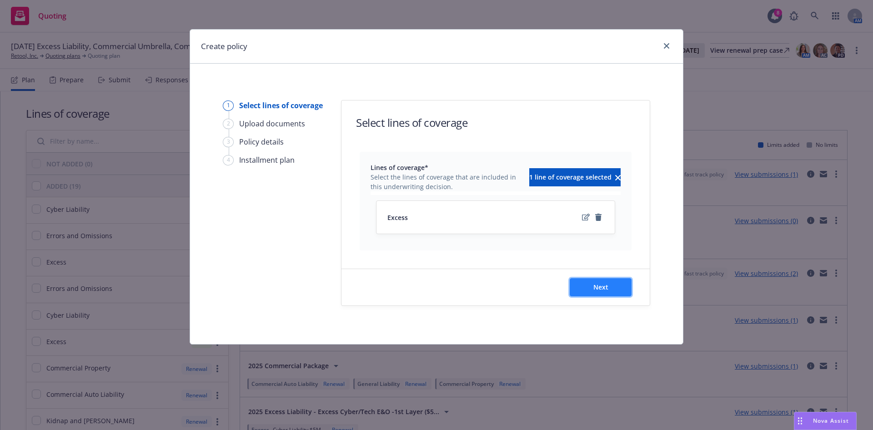
click at [619, 287] on button "Next" at bounding box center [601, 287] width 62 height 18
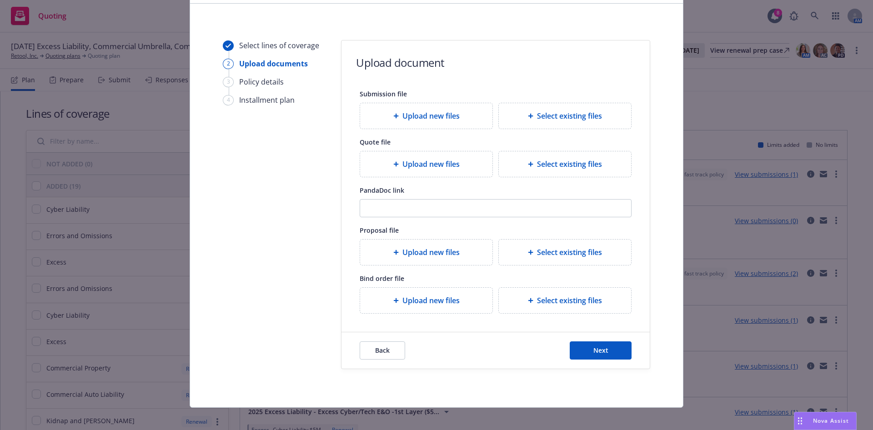
scroll to position [67, 0]
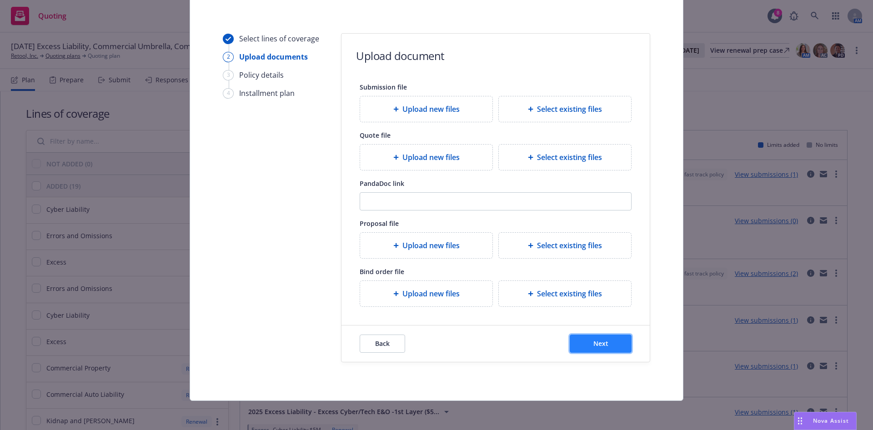
click at [613, 343] on button "Next" at bounding box center [601, 344] width 62 height 18
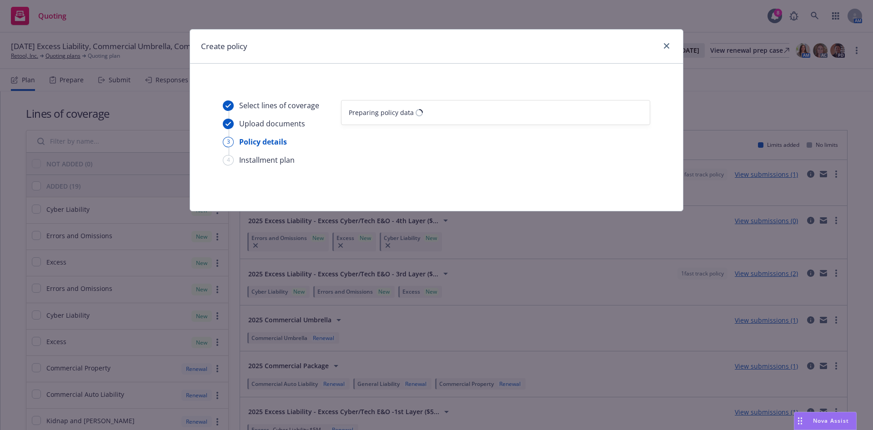
scroll to position [0, 0]
select select "12"
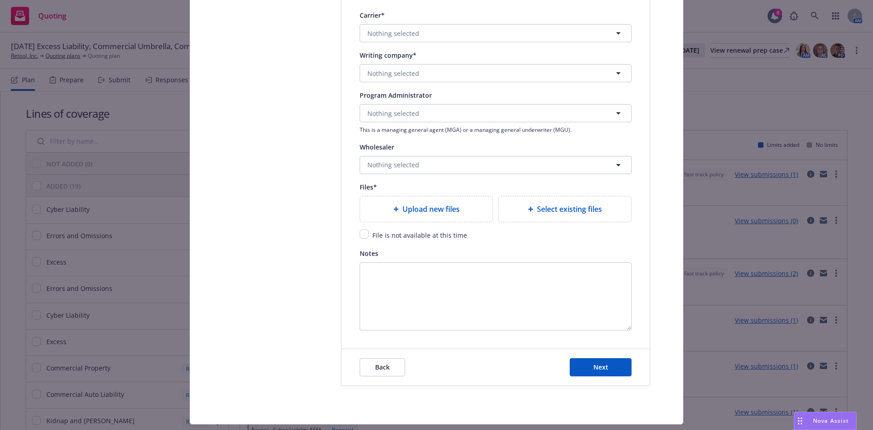
scroll to position [1031, 0]
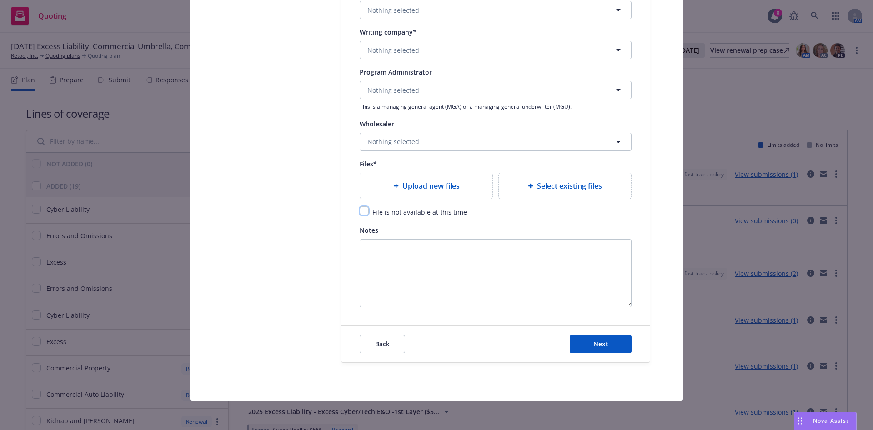
click at [360, 213] on input "checkbox" at bounding box center [364, 211] width 9 height 9
checkbox input "true"
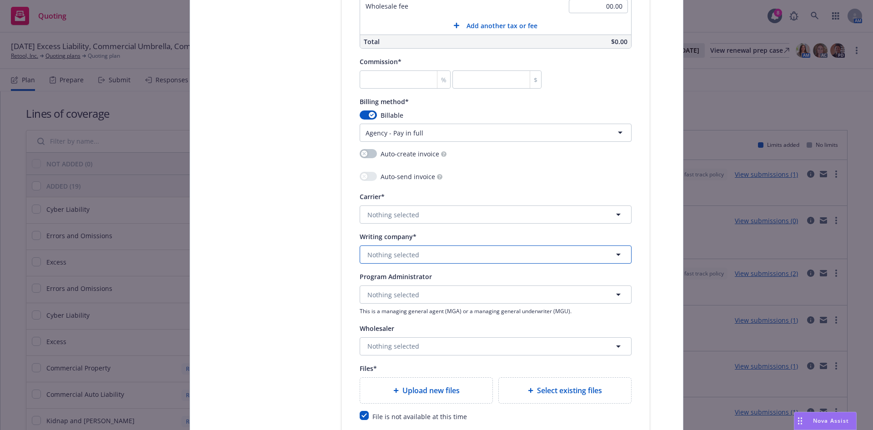
click at [506, 258] on button "Nothing selected" at bounding box center [496, 255] width 272 height 18
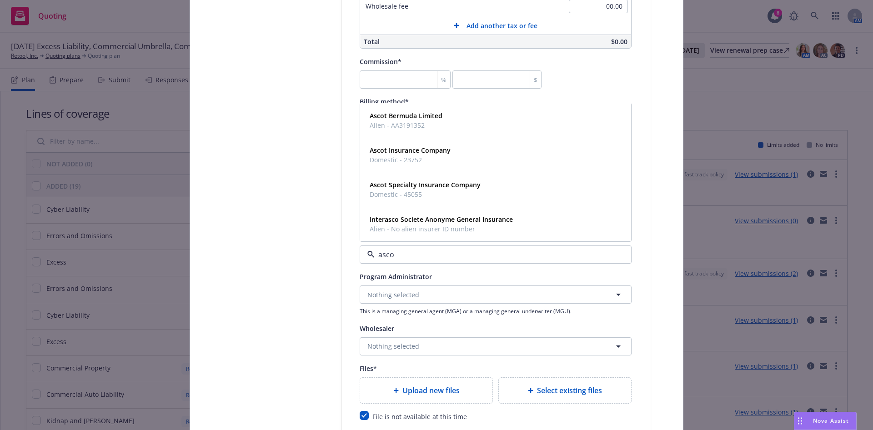
type input "ascot"
click at [470, 230] on span "Domestic - 45055" at bounding box center [425, 229] width 111 height 10
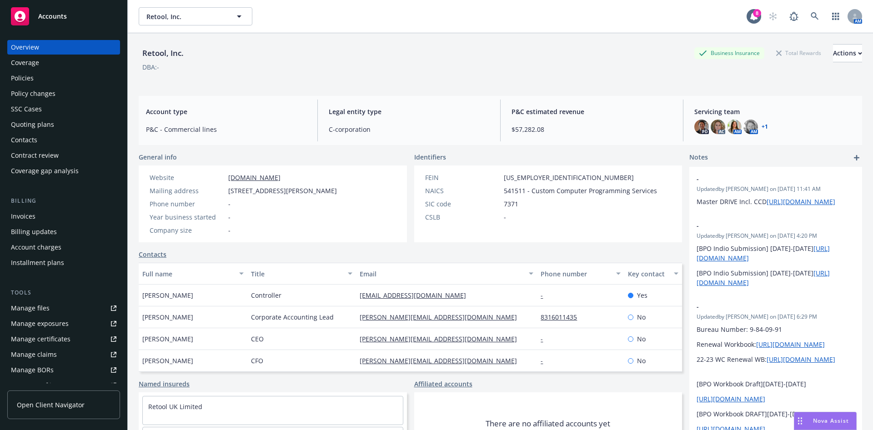
click at [57, 77] on div "Policies" at bounding box center [64, 78] width 106 height 15
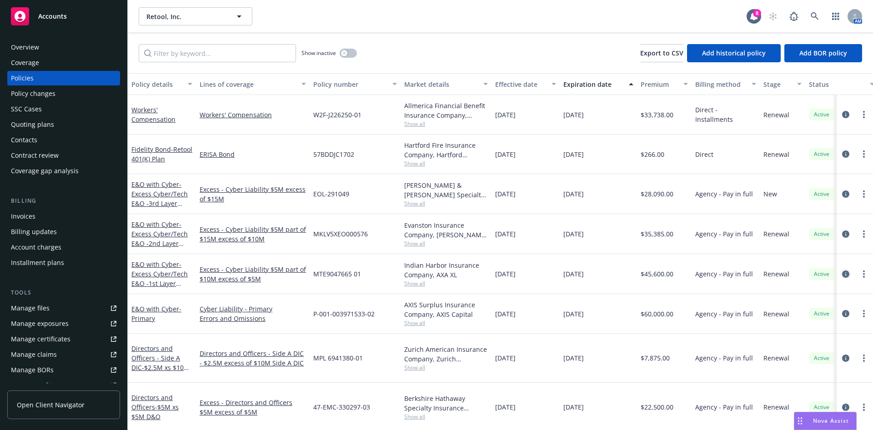
click at [842, 274] on icon "circleInformation" at bounding box center [845, 274] width 7 height 7
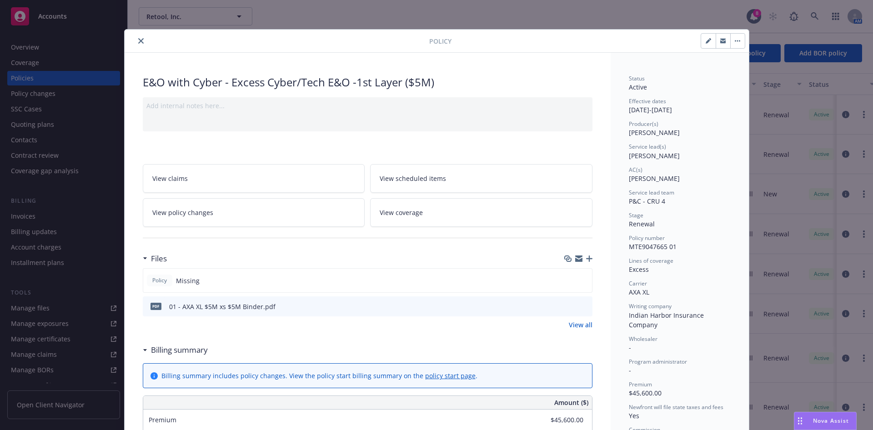
click at [706, 41] on icon "button" at bounding box center [708, 40] width 5 height 5
select select "RENEWAL"
select select "12"
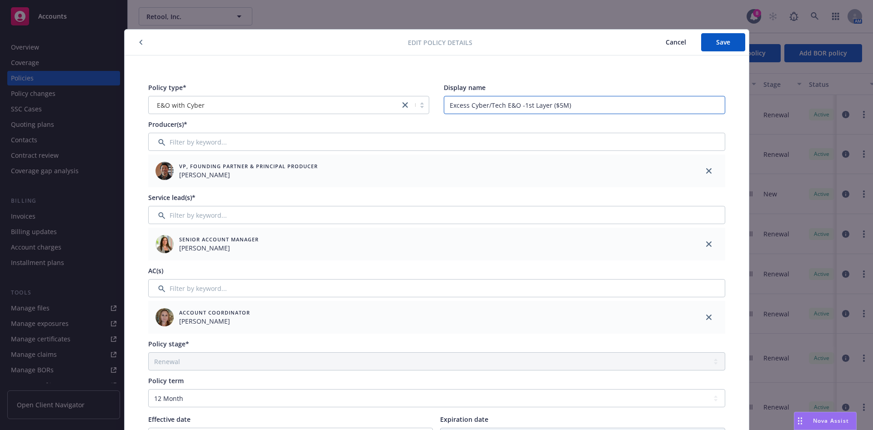
click at [588, 105] on input "Excess Cyber/Tech E&O -1st Layer ($5M)" at bounding box center [585, 105] width 282 height 18
click at [674, 40] on span "Cancel" at bounding box center [676, 42] width 20 height 9
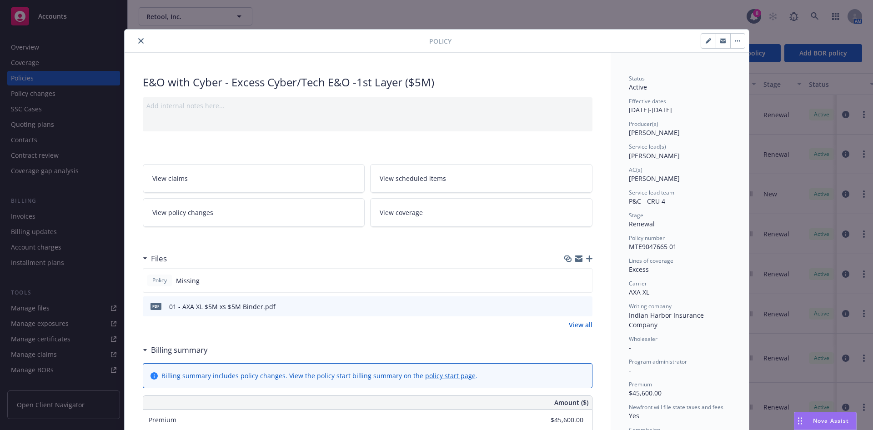
click at [734, 40] on button "button" at bounding box center [737, 41] width 15 height 15
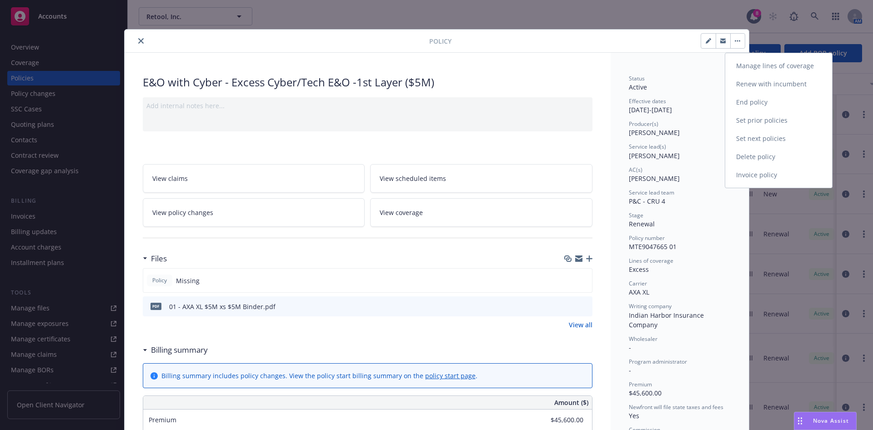
click at [794, 68] on link "Manage lines of coverage" at bounding box center [778, 66] width 107 height 18
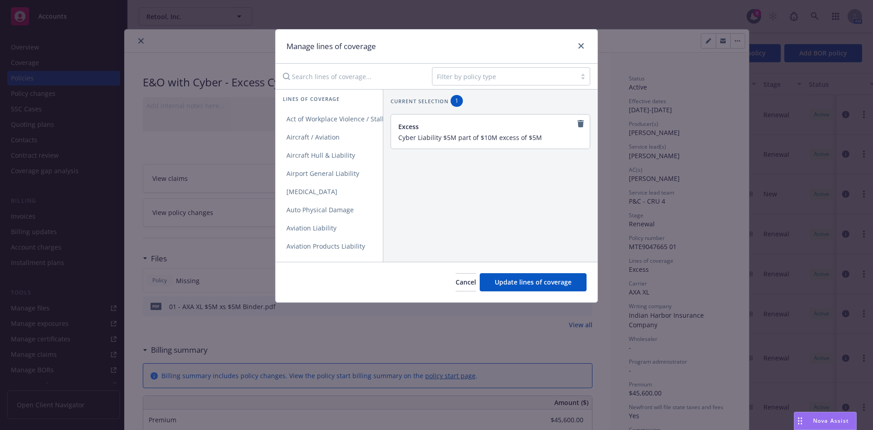
drag, startPoint x: 540, startPoint y: 137, endPoint x: 407, endPoint y: 134, distance: 133.3
click at [407, 134] on input "Cyber Liability $5M part of $10M excess of $5M" at bounding box center [489, 137] width 182 height 8
click at [582, 45] on icon "close" at bounding box center [581, 45] width 5 height 5
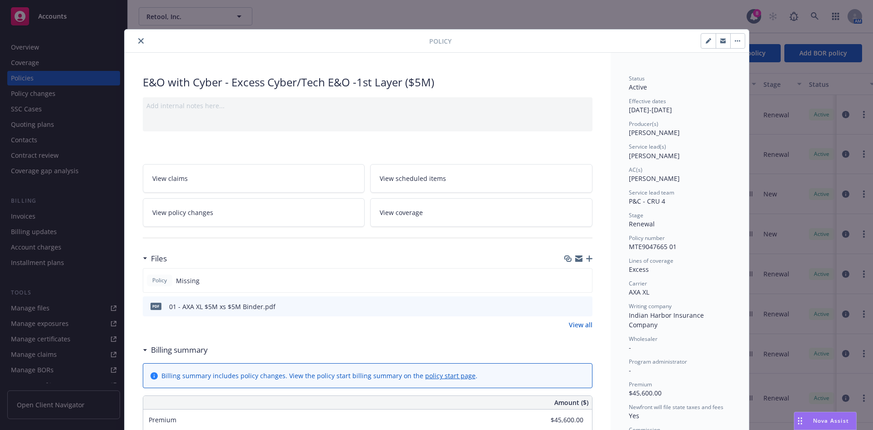
click at [136, 38] on button "close" at bounding box center [141, 40] width 11 height 11
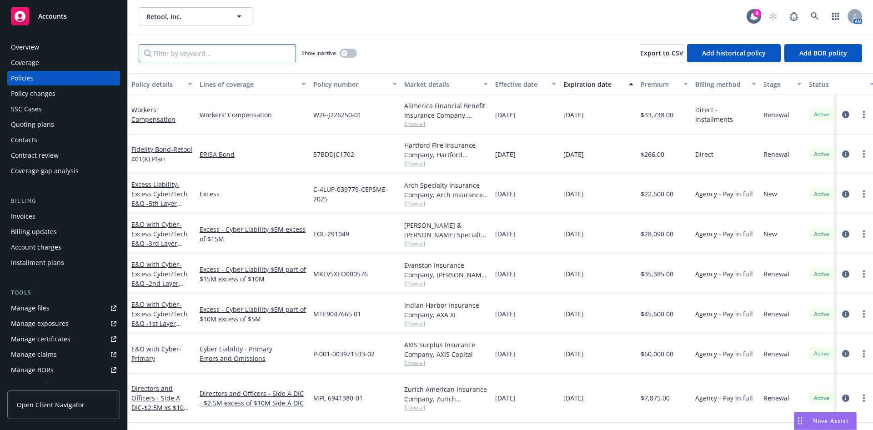
click at [213, 54] on input "Filter by keyword..." at bounding box center [217, 53] width 157 height 18
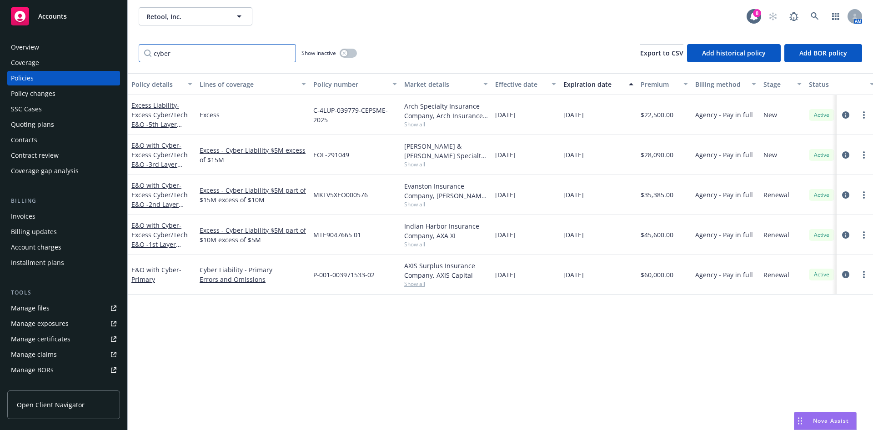
type input "cyber"
drag, startPoint x: 239, startPoint y: 166, endPoint x: 225, endPoint y: 150, distance: 20.9
click at [225, 150] on div "Excess - Cyber Liability $5M excess of $15M" at bounding box center [253, 155] width 114 height 40
copy link "Cyber Liability $5M excess of $15M"
click at [842, 114] on icon "circleInformation" at bounding box center [845, 114] width 7 height 7
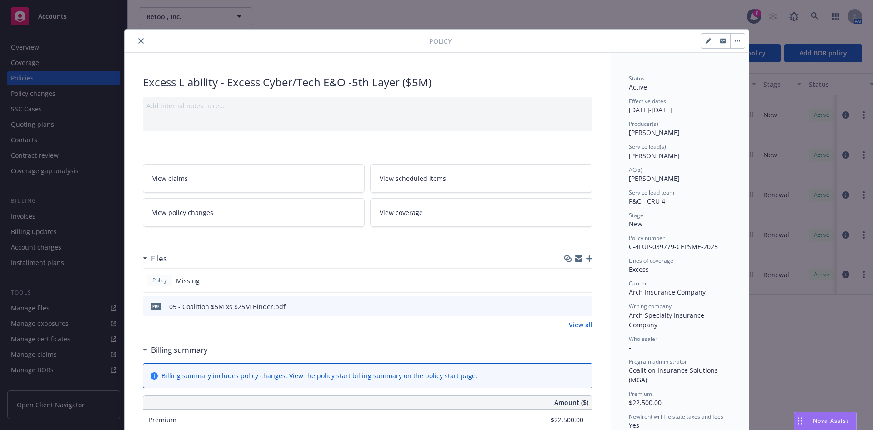
click at [735, 41] on icon "button" at bounding box center [735, 40] width 1 height 1
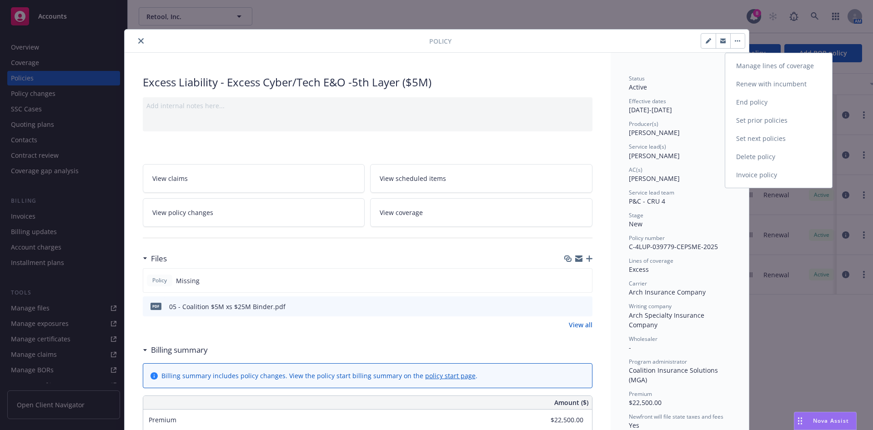
click at [796, 71] on link "Manage lines of coverage" at bounding box center [778, 66] width 107 height 18
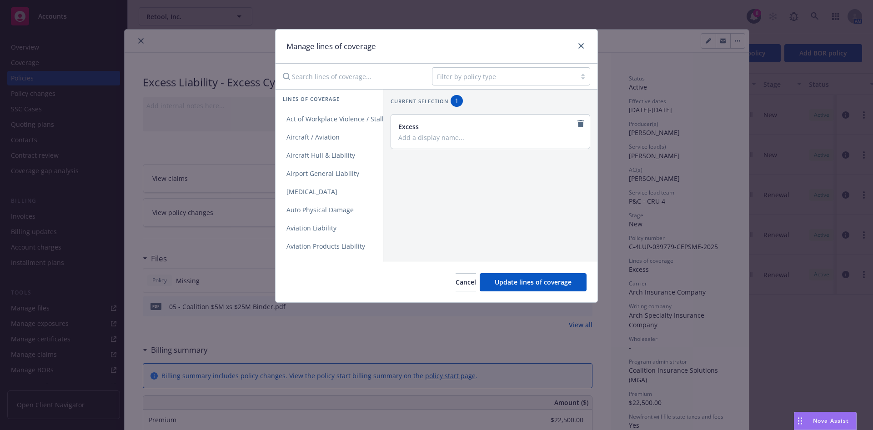
click at [435, 136] on input "Add a display name..." at bounding box center [489, 137] width 182 height 8
paste input "Cyber Liability $5M excess of $15M"
click at [493, 136] on input "Cyber Liability $5M excess of $15M" at bounding box center [489, 137] width 182 height 8
type input "Cyber Liability $5M excess of $25M"
click at [545, 289] on button "Update lines of coverage" at bounding box center [533, 282] width 107 height 18
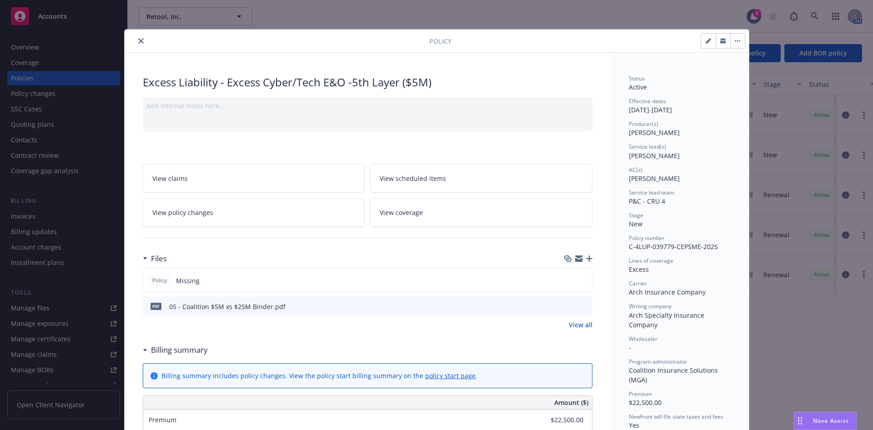
click at [701, 45] on button "button" at bounding box center [708, 41] width 15 height 15
select select "NEW"
select select "12"
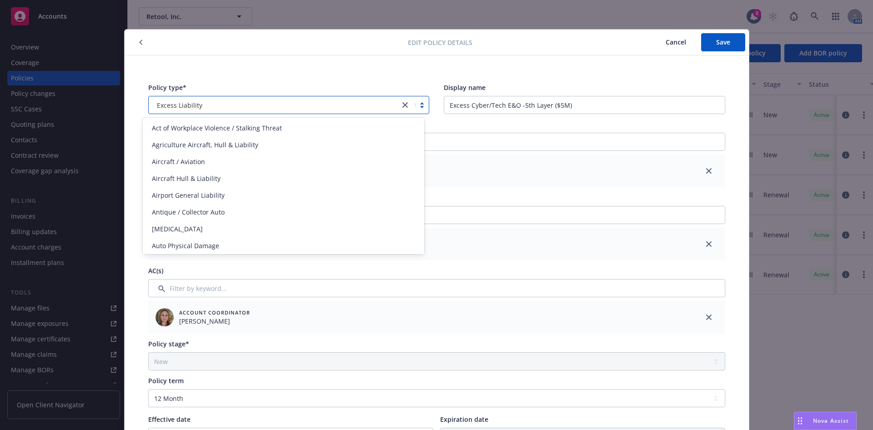
click at [403, 105] on icon "close" at bounding box center [405, 104] width 5 height 5
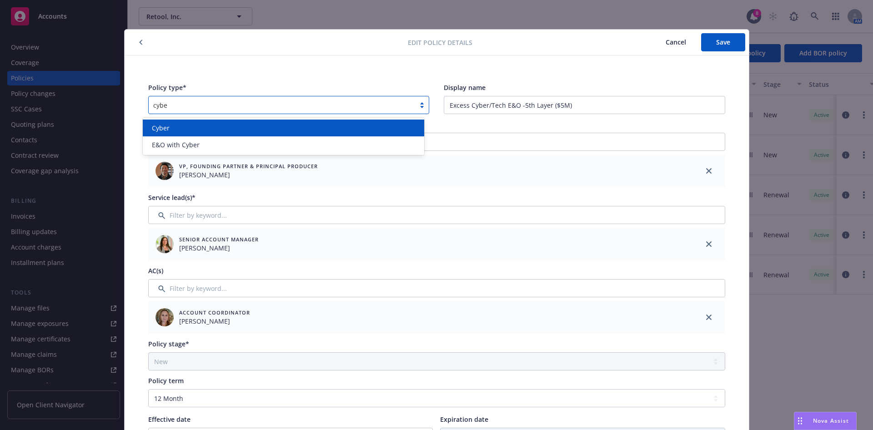
type input "cyber"
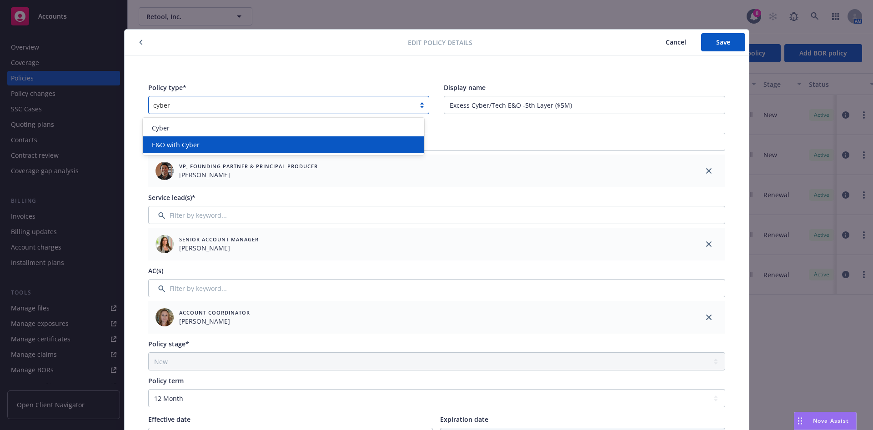
click at [280, 144] on div "E&O with Cyber" at bounding box center [283, 145] width 271 height 10
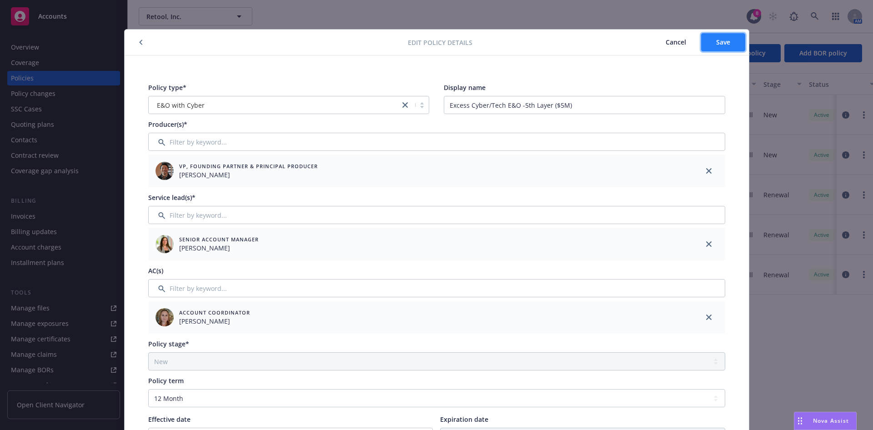
click at [717, 39] on span "Save" at bounding box center [723, 42] width 14 height 9
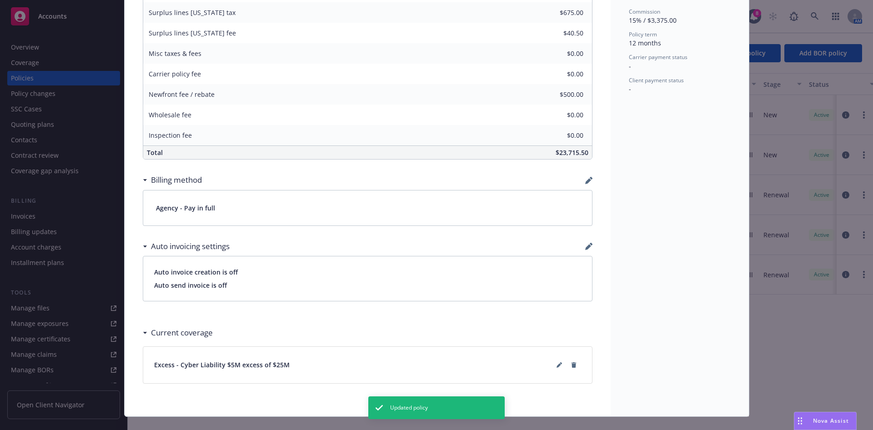
scroll to position [443, 0]
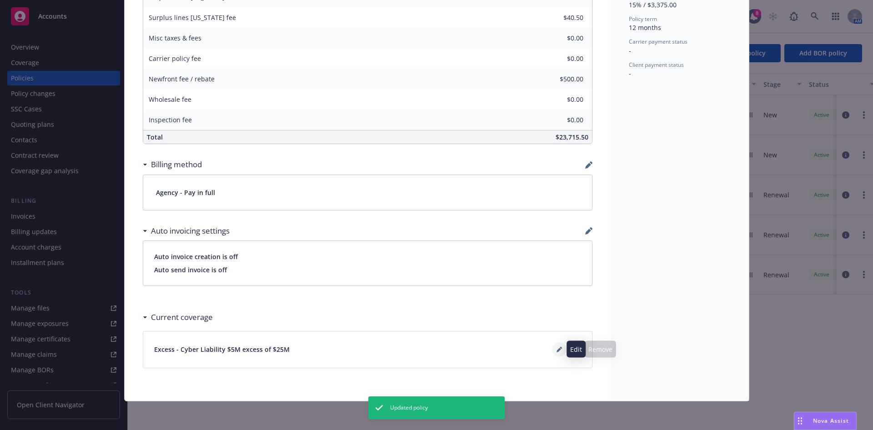
click at [554, 354] on button at bounding box center [559, 350] width 15 height 15
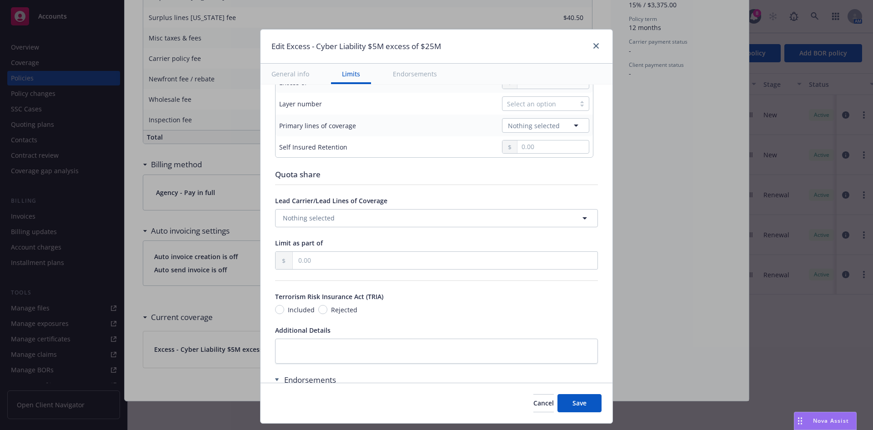
scroll to position [364, 0]
click at [322, 216] on span "Nothing selected" at bounding box center [309, 219] width 52 height 10
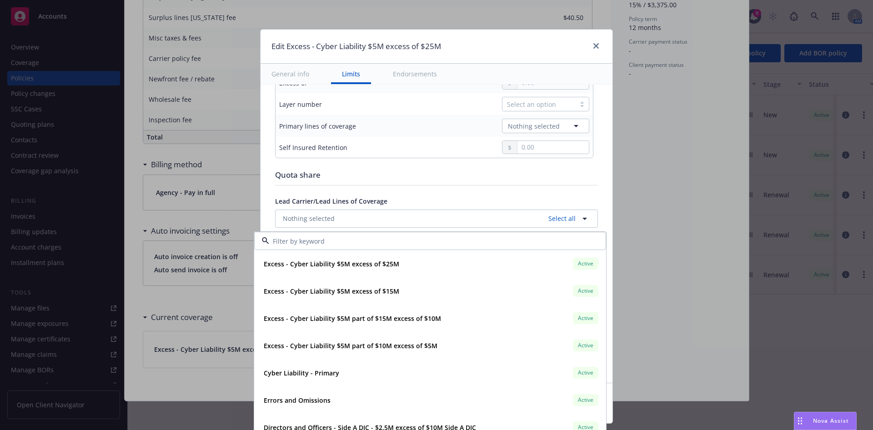
click at [462, 171] on div "Quota share" at bounding box center [436, 175] width 323 height 12
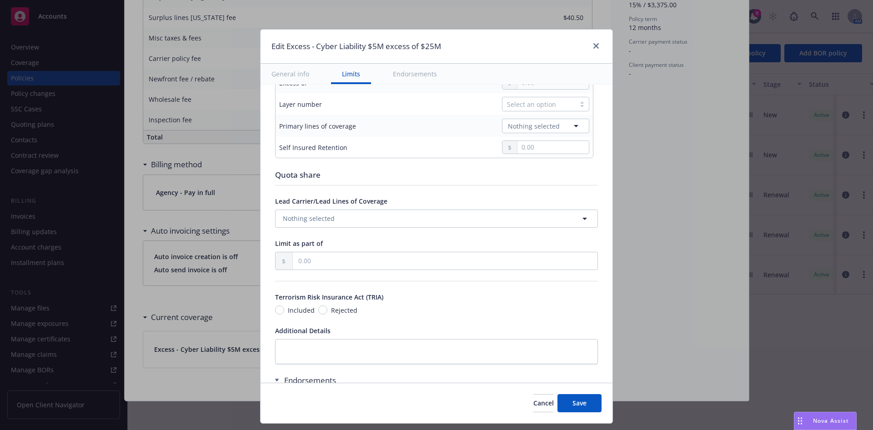
scroll to position [160, 0]
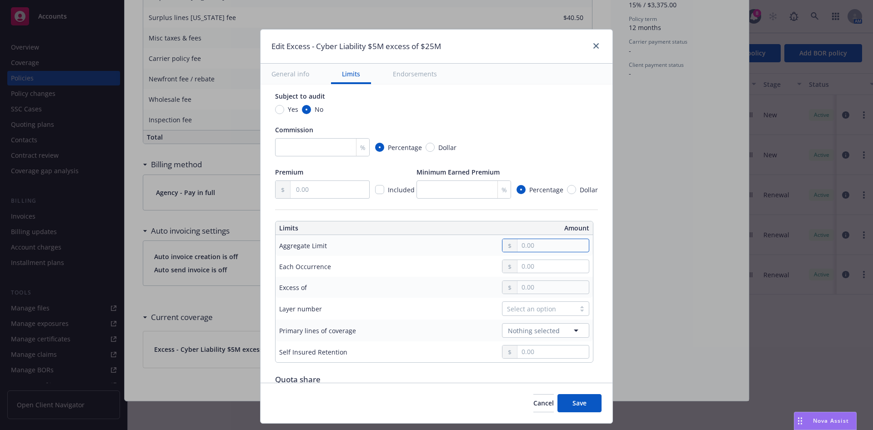
click at [530, 243] on input "text" at bounding box center [553, 245] width 71 height 13
click at [536, 329] on button "$10,000,000.00" at bounding box center [541, 336] width 78 height 17
click at [548, 242] on input "10,000,000.00" at bounding box center [553, 245] width 71 height 13
type input "5,000,000.00"
click at [537, 314] on button "$5,000,000.00" at bounding box center [541, 317] width 78 height 17
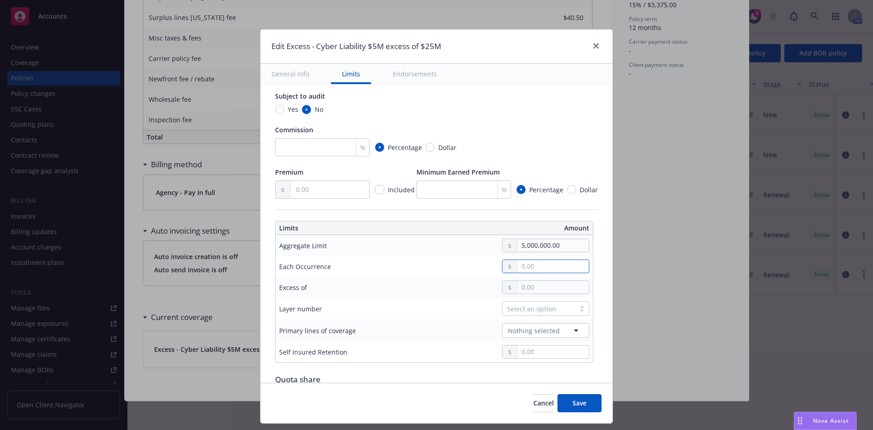
click at [528, 265] on input "text" at bounding box center [553, 266] width 71 height 13
type input "5,000,000.00"
click at [523, 339] on button "$5,000,000.00" at bounding box center [541, 340] width 78 height 17
click at [539, 292] on input "text" at bounding box center [553, 287] width 71 height 13
type input "2.00"
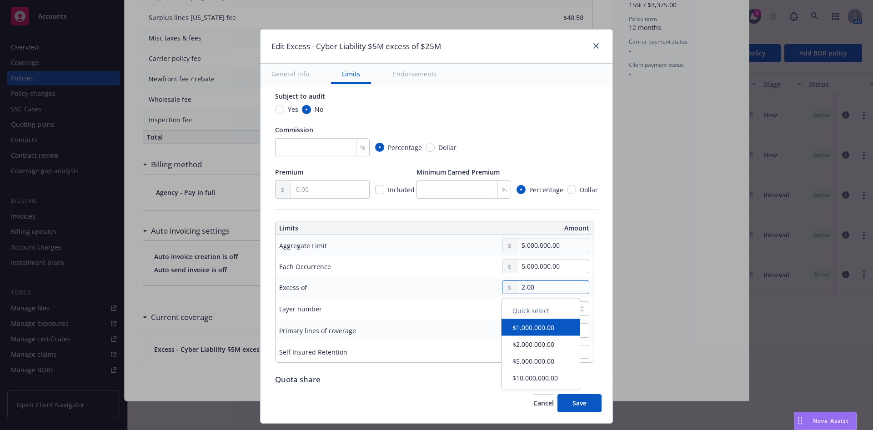
type input "$5M excess of $2"
type input "25.00"
type input "$5M excess of $25"
type input "250.00"
type input "$5M excess of $250"
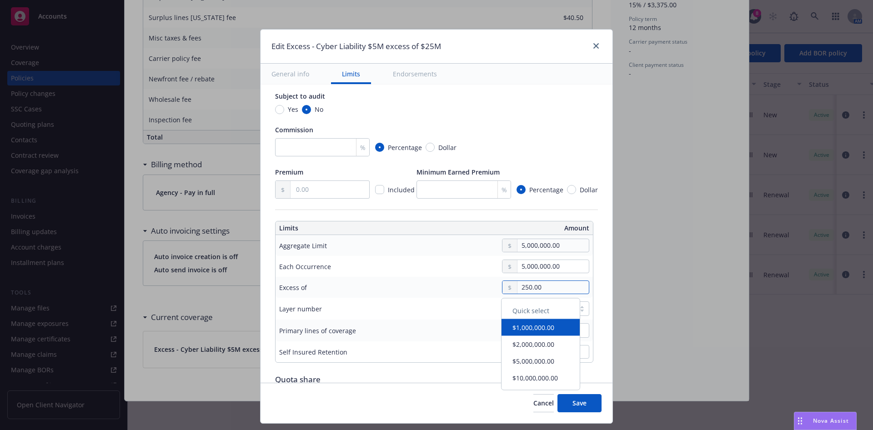
type input "2,500.00"
type input "$5M excess of $2.5K"
type input "25,000.00"
type input "$5M excess of $25K"
type input "250,000.00"
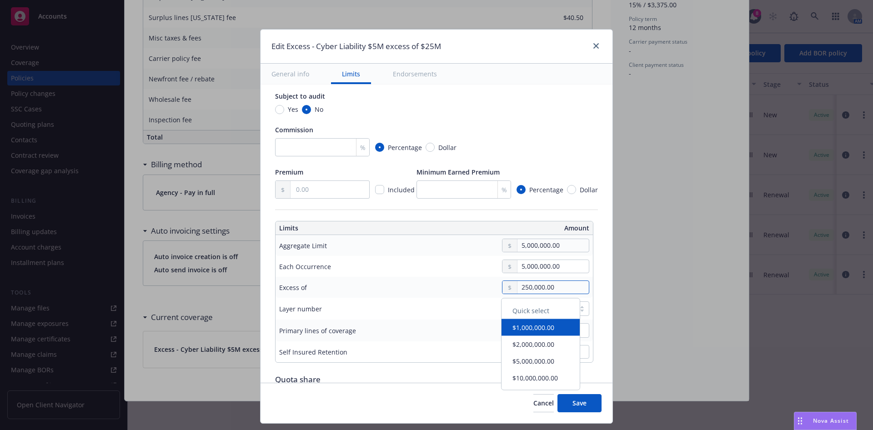
type input "$5M excess of $250K"
type input "2,500,000.00"
type input "$5M excess of $2.5M"
type input "25,000,000.00"
type input "$5M excess of $25M"
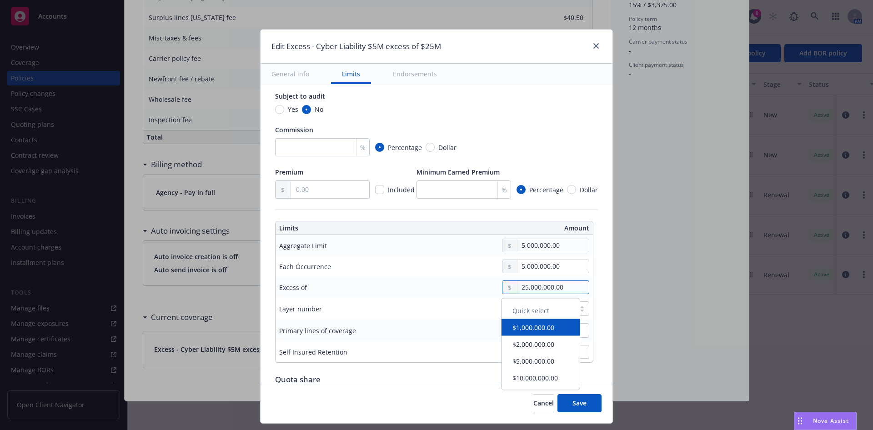
type input "25,000,000.00"
click at [461, 286] on div "25,000,000.00" at bounding box center [503, 288] width 174 height 14
click at [561, 309] on div "Select an option" at bounding box center [539, 309] width 73 height 14
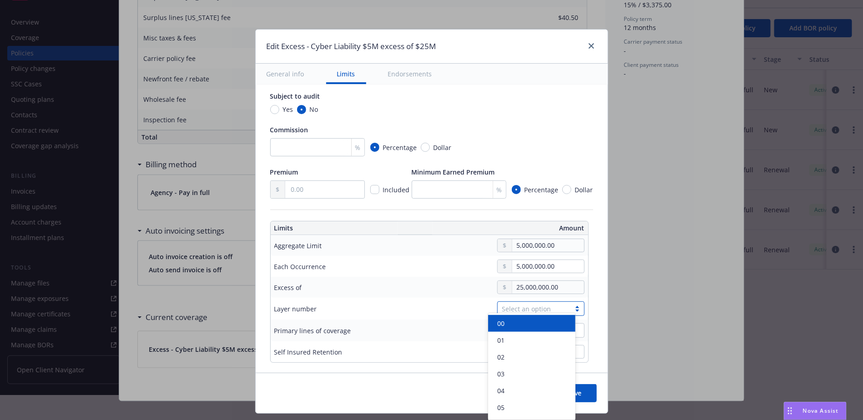
scroll to position [30, 0]
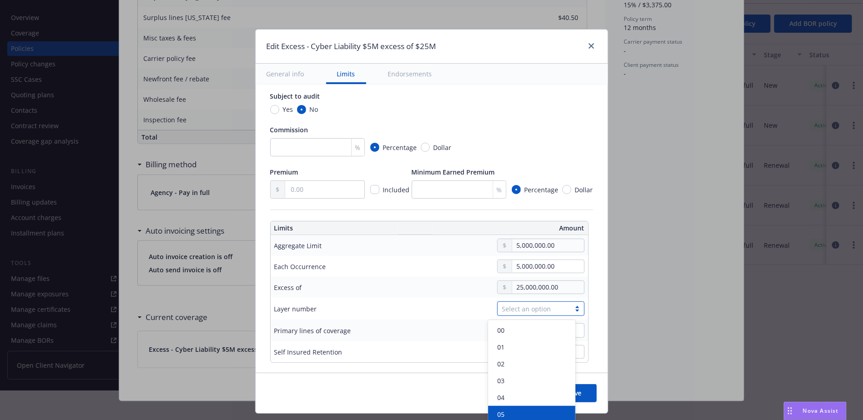
click at [521, 410] on div "05" at bounding box center [532, 415] width 76 height 10
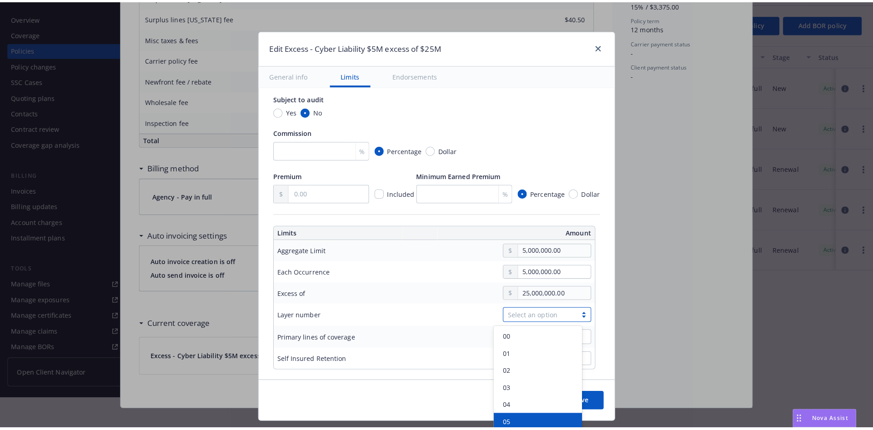
scroll to position [0, 0]
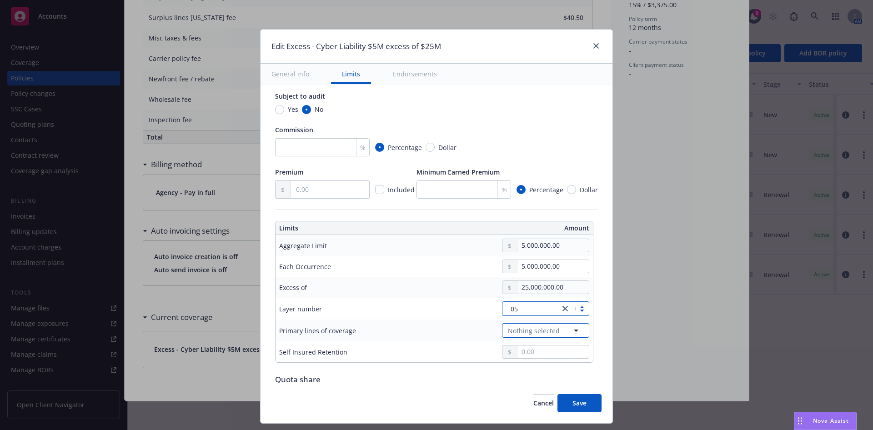
click at [544, 330] on span "Nothing selected" at bounding box center [534, 331] width 52 height 10
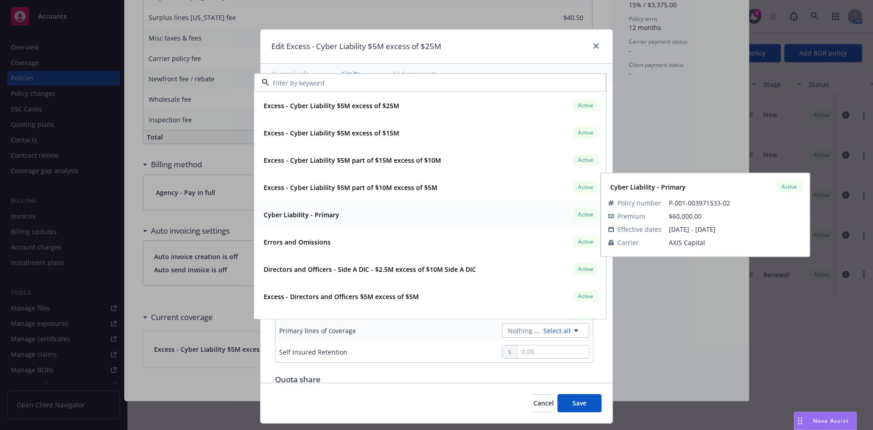
click at [298, 219] on div "Cyber Liability - Primary" at bounding box center [300, 214] width 81 height 13
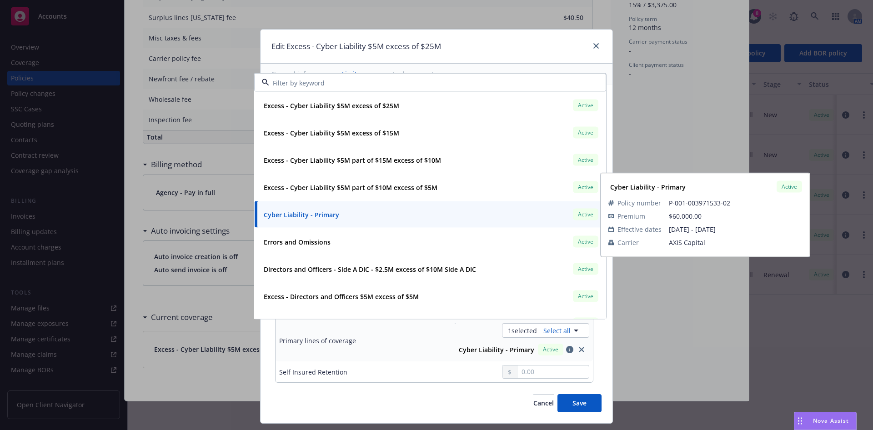
type input "Cyber Liability $5M excess of $25M"
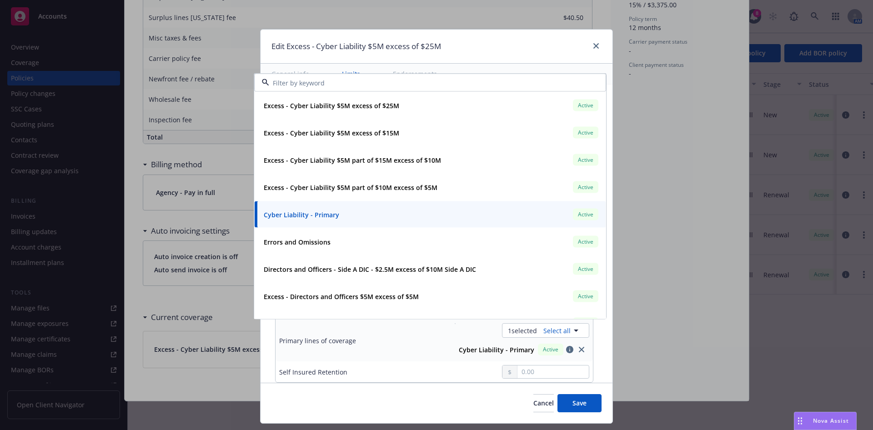
click at [412, 361] on td "1 selected Select all Cyber Liability - Primary Active Excess - Cyber Liability…" at bounding box center [502, 341] width 181 height 42
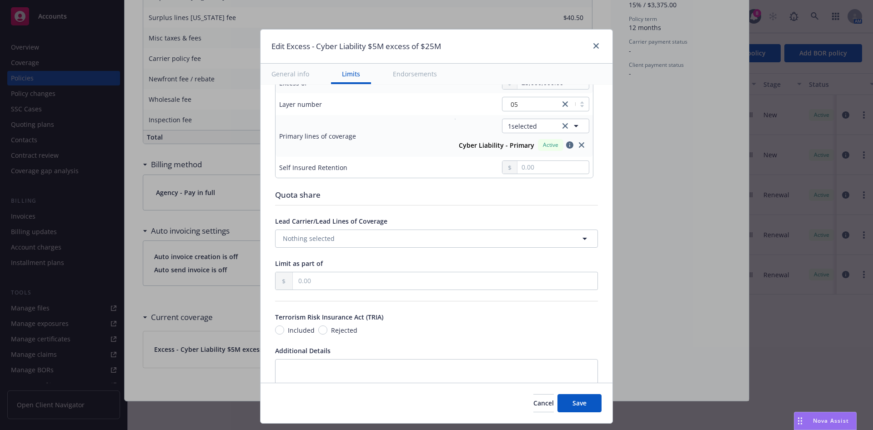
scroll to position [433, 0]
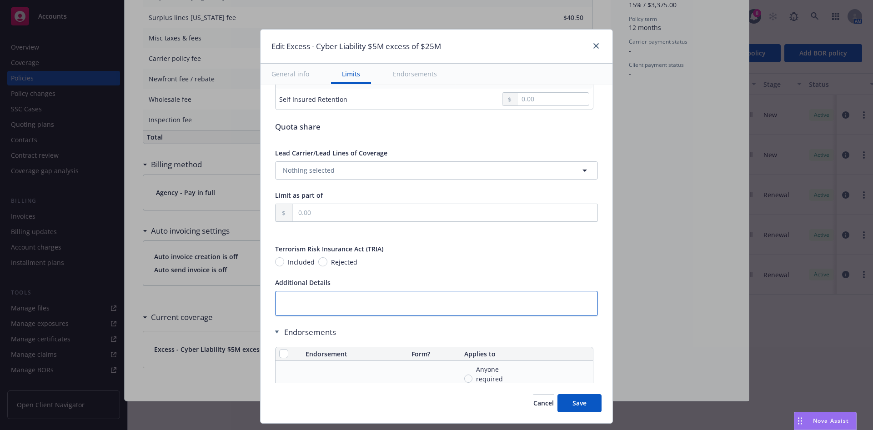
click at [334, 297] on textarea at bounding box center [436, 303] width 323 height 25
type textarea "x"
type textarea "Q"
type textarea "x"
type textarea "Qu"
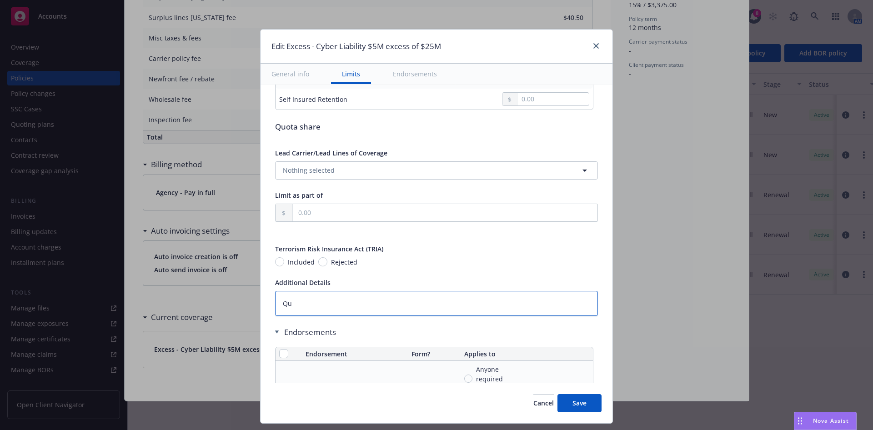
type textarea "x"
type textarea "Quo"
type textarea "x"
type textarea "Quot"
type textarea "x"
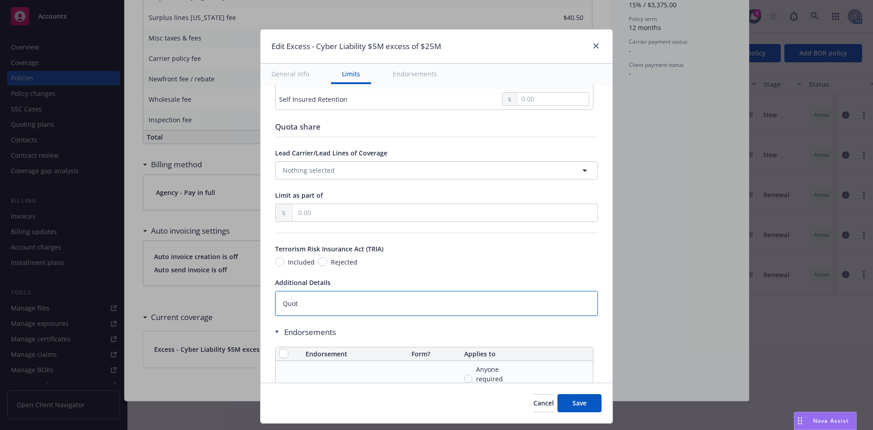
type textarea "Quota"
type textarea "x"
type textarea "Quota"
type textarea "x"
type textarea "Quota S"
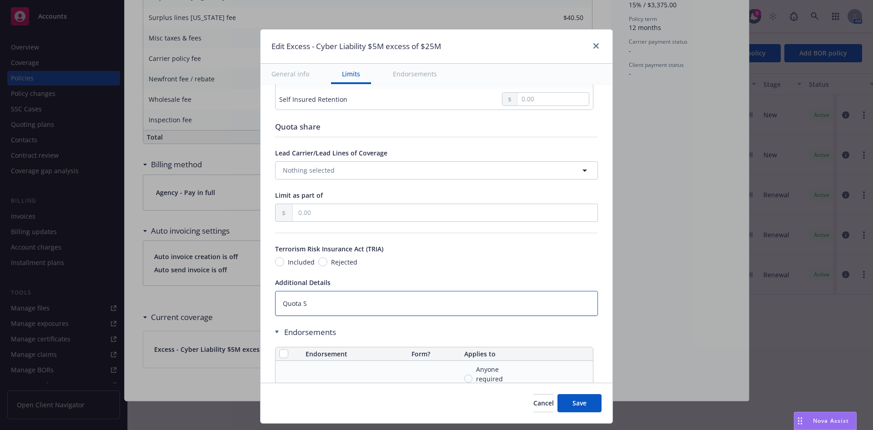
type textarea "x"
type textarea "Quota Sh"
type textarea "x"
type textarea "Quota Sha"
type textarea "x"
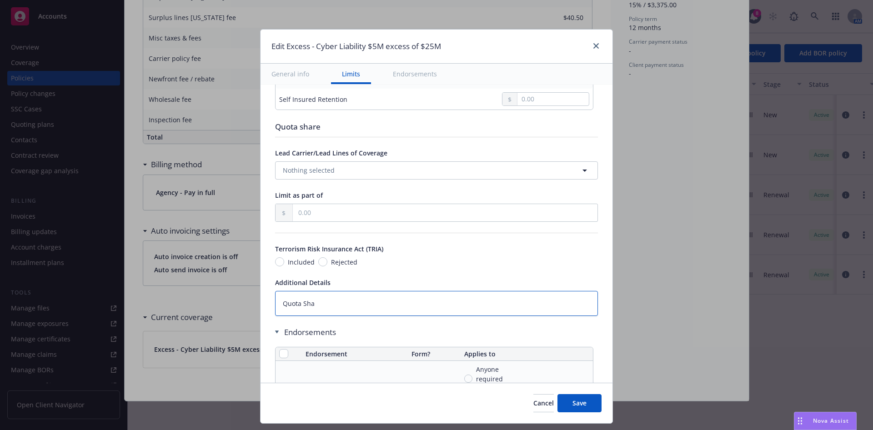
type textarea "Quota Shar"
type textarea "x"
type textarea "Quota Share"
type textarea "x"
type textarea "Quota Share"
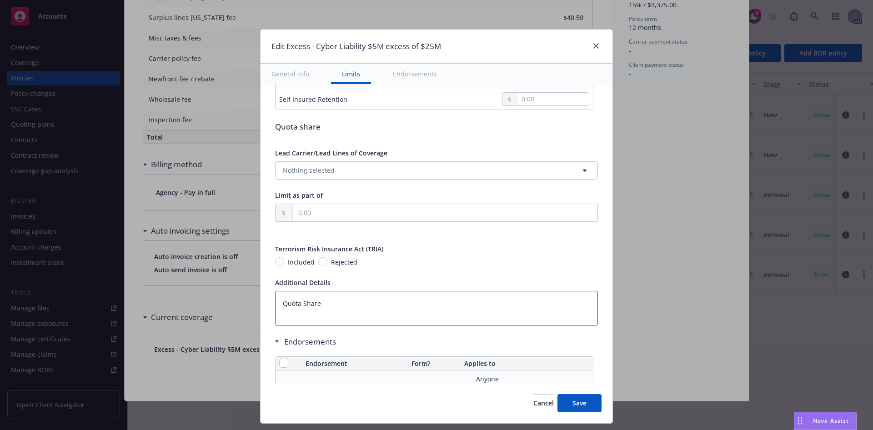
paste textarea "Arch Specialty Insurance Company 30% Aspen Specialty Insurance Company 10% Fire…"
type textarea "x"
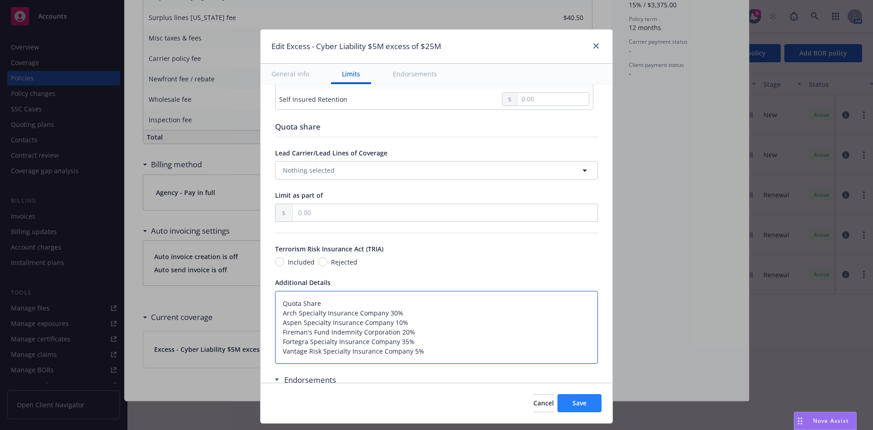
type textarea "Quota Share Arch Specialty Insurance Company 30% Aspen Specialty Insurance Comp…"
click at [594, 402] on button "Save" at bounding box center [580, 403] width 44 height 18
type textarea "x"
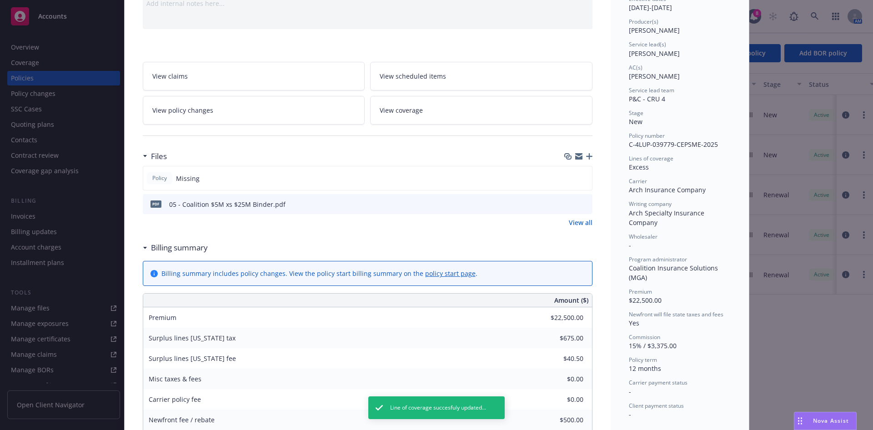
scroll to position [0, 0]
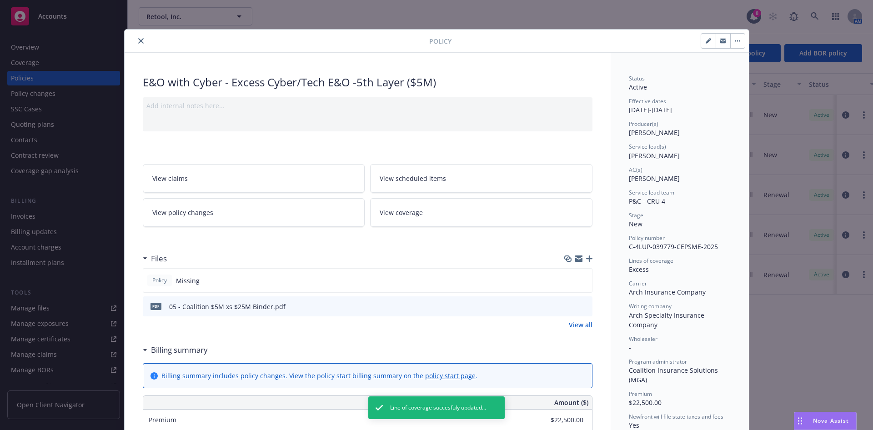
click at [138, 40] on icon "close" at bounding box center [140, 40] width 5 height 5
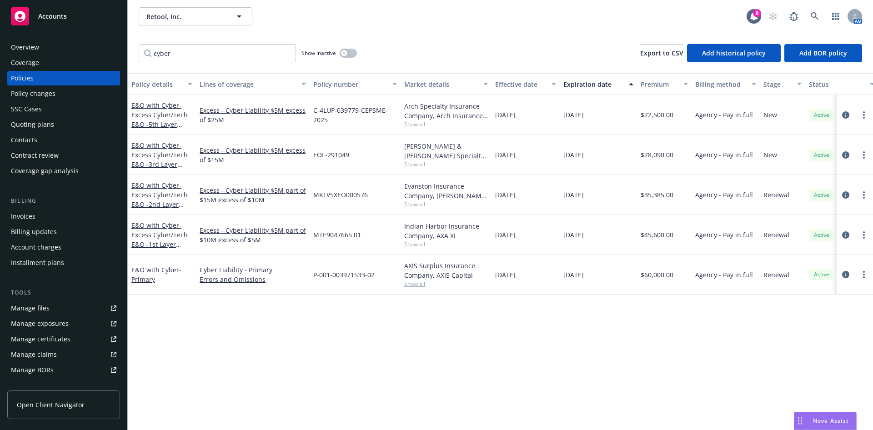
click at [71, 131] on div "Quoting plans" at bounding box center [64, 124] width 106 height 15
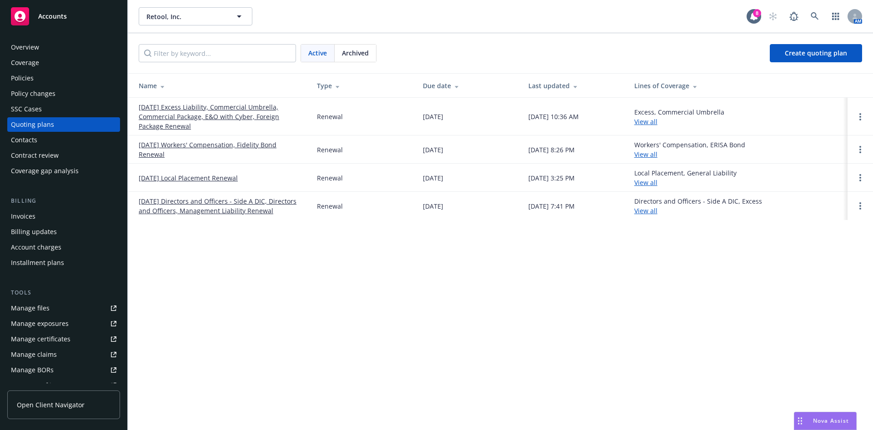
click at [222, 119] on link "[DATE] Excess Liability, Commercial Umbrella, Commercial Package, E&O with Cybe…" at bounding box center [221, 116] width 164 height 29
